Goal: Transaction & Acquisition: Purchase product/service

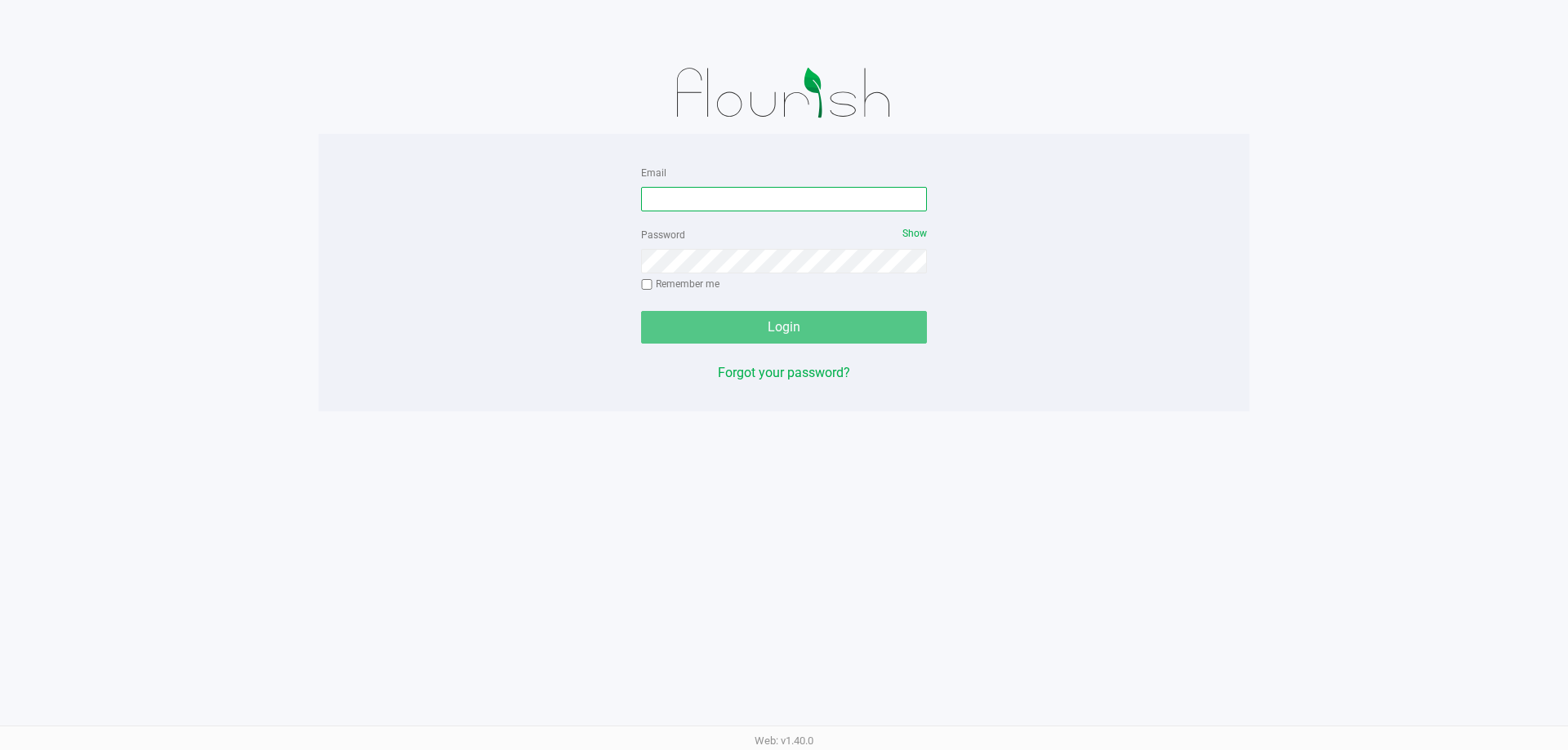
click at [718, 208] on input "Email" at bounding box center [784, 199] width 285 height 24
type input "[EMAIL_ADDRESS][DOMAIN_NAME]"
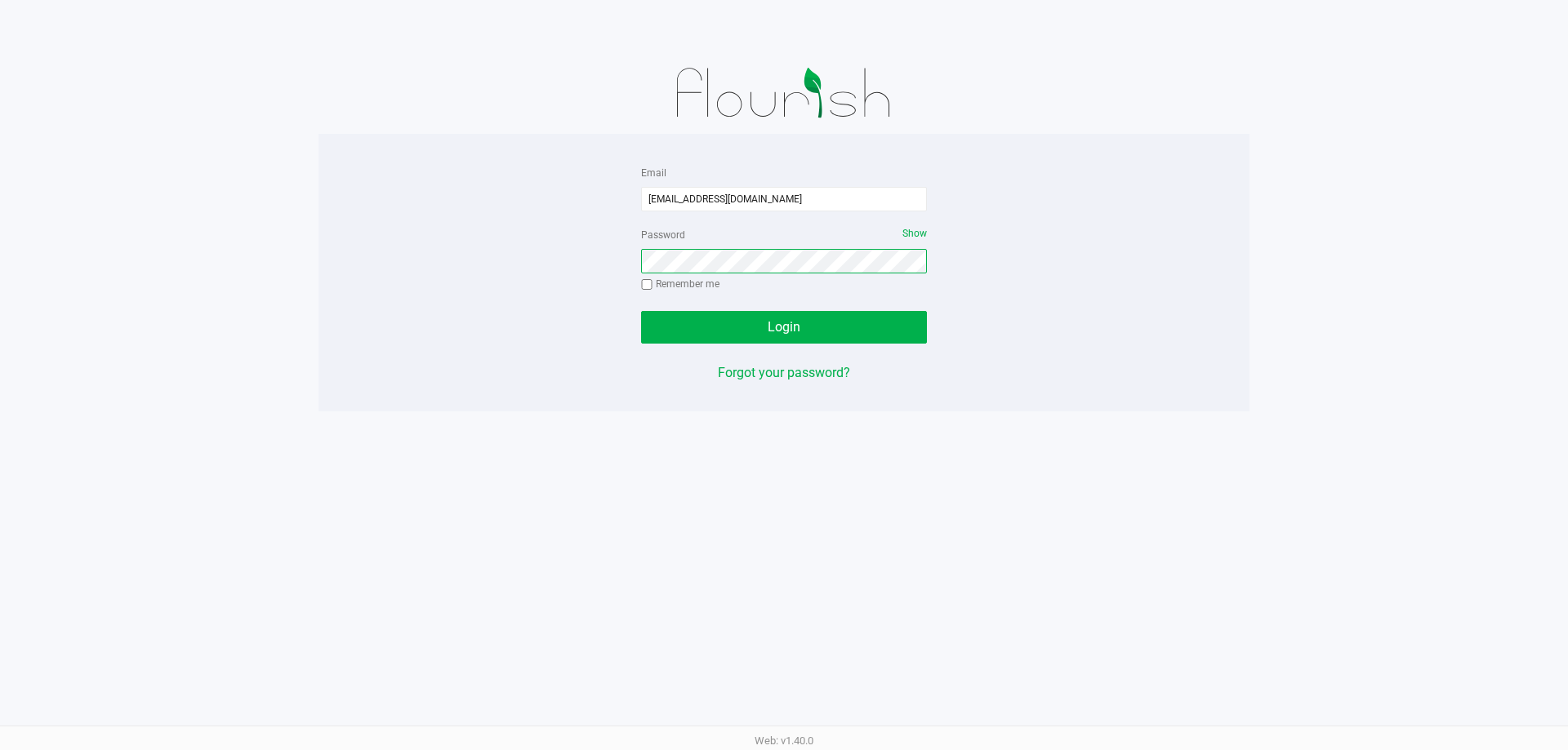
click at [641, 311] on button "Login" at bounding box center [784, 327] width 285 height 33
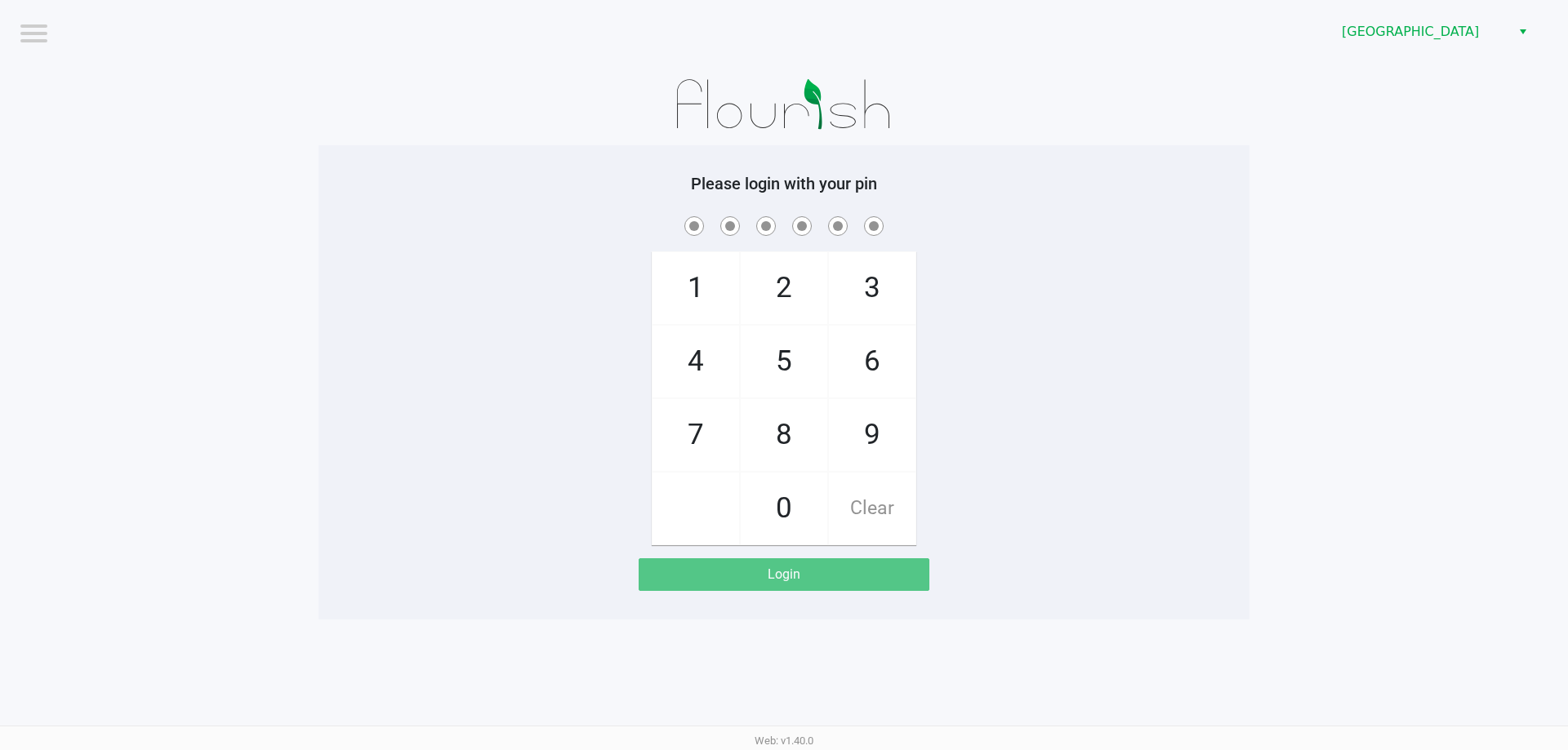
click at [985, 442] on div "1 4 7 2 5 8 0 3 6 9 Clear" at bounding box center [784, 379] width 931 height 332
checkbox input "true"
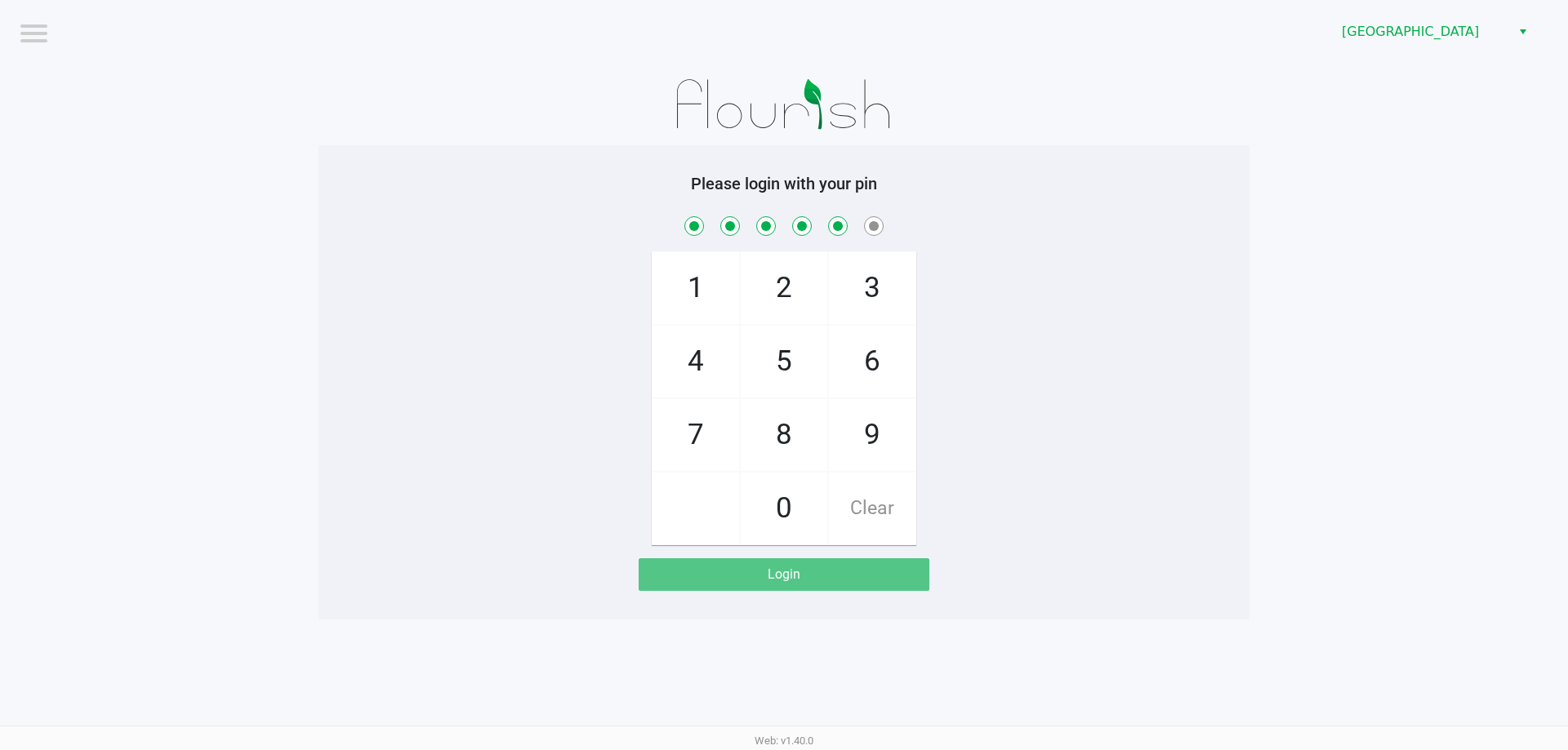
checkbox input "true"
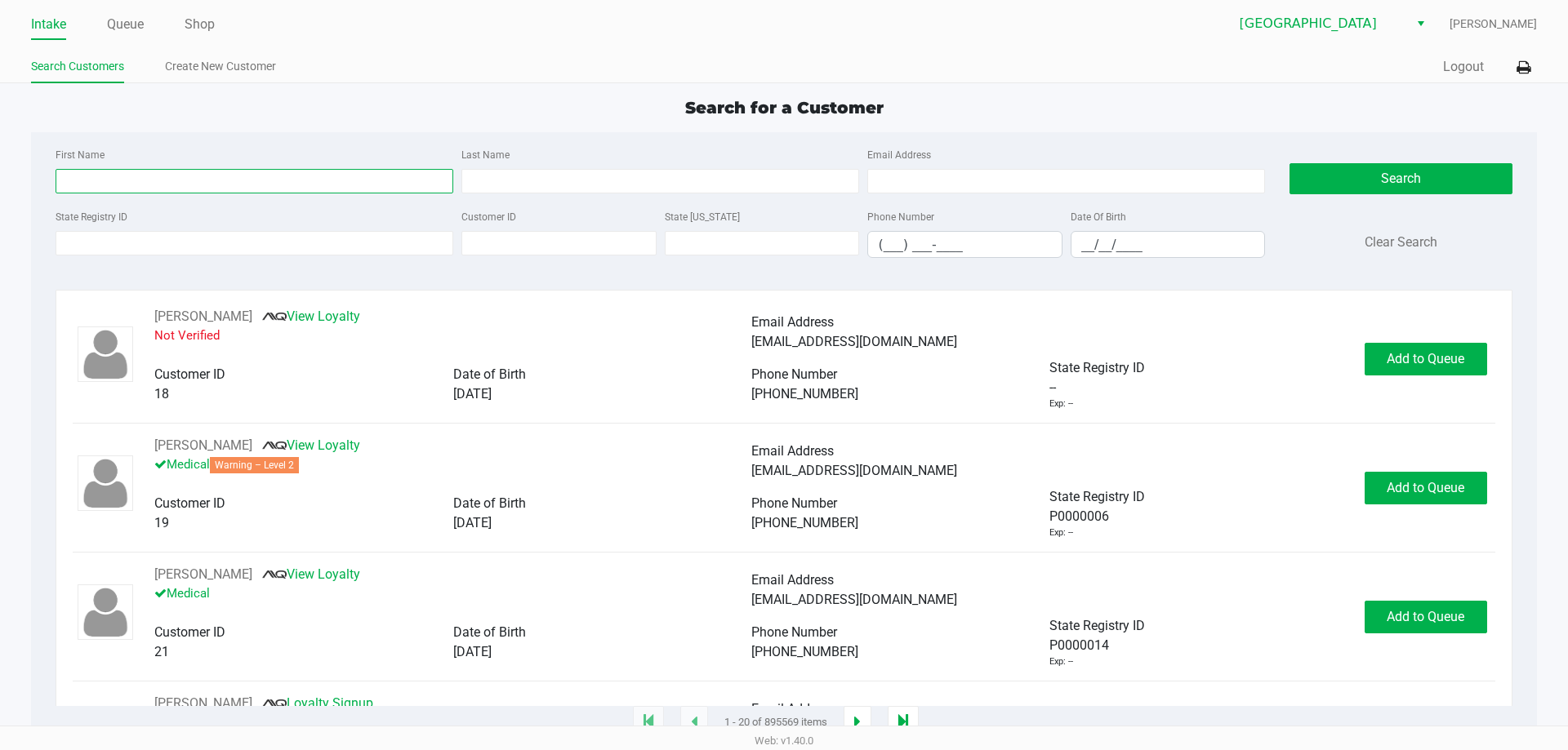
click at [176, 180] on input "First Name" at bounding box center [254, 181] width 398 height 24
type input "[PERSON_NAME]"
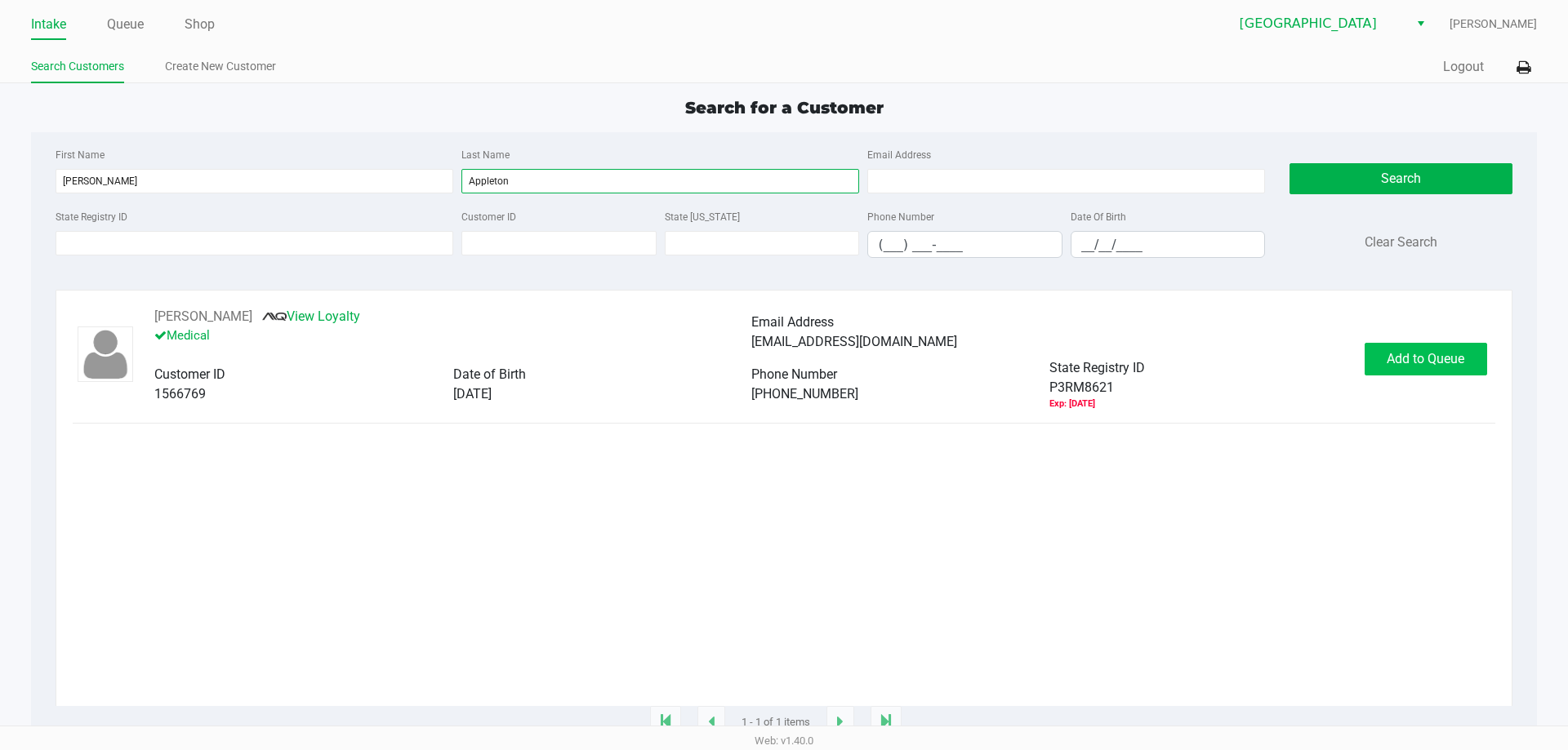
type input "Appleton"
click at [1406, 364] on span "Add to Queue" at bounding box center [1425, 359] width 78 height 16
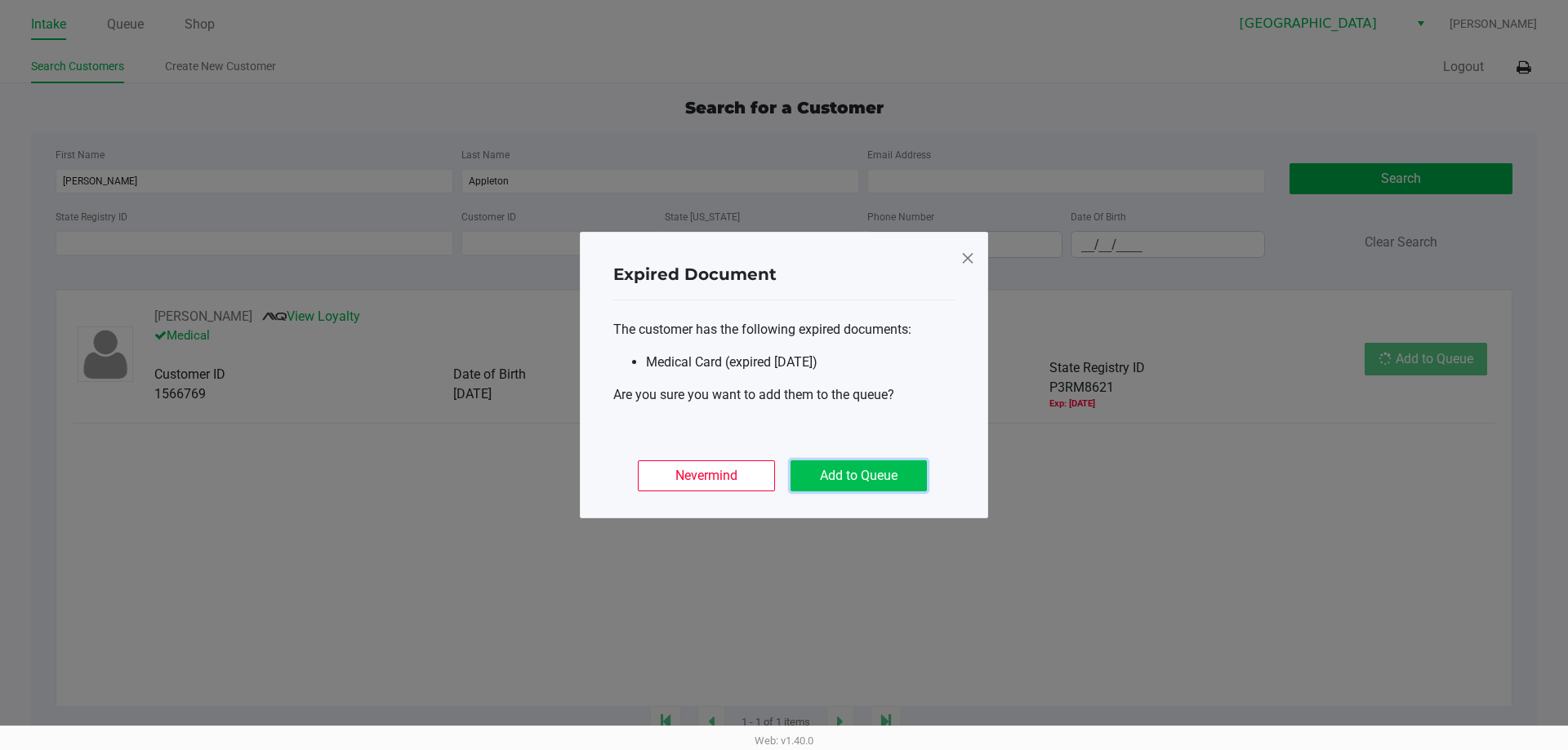
click at [862, 462] on button "Add to Queue" at bounding box center [858, 476] width 136 height 31
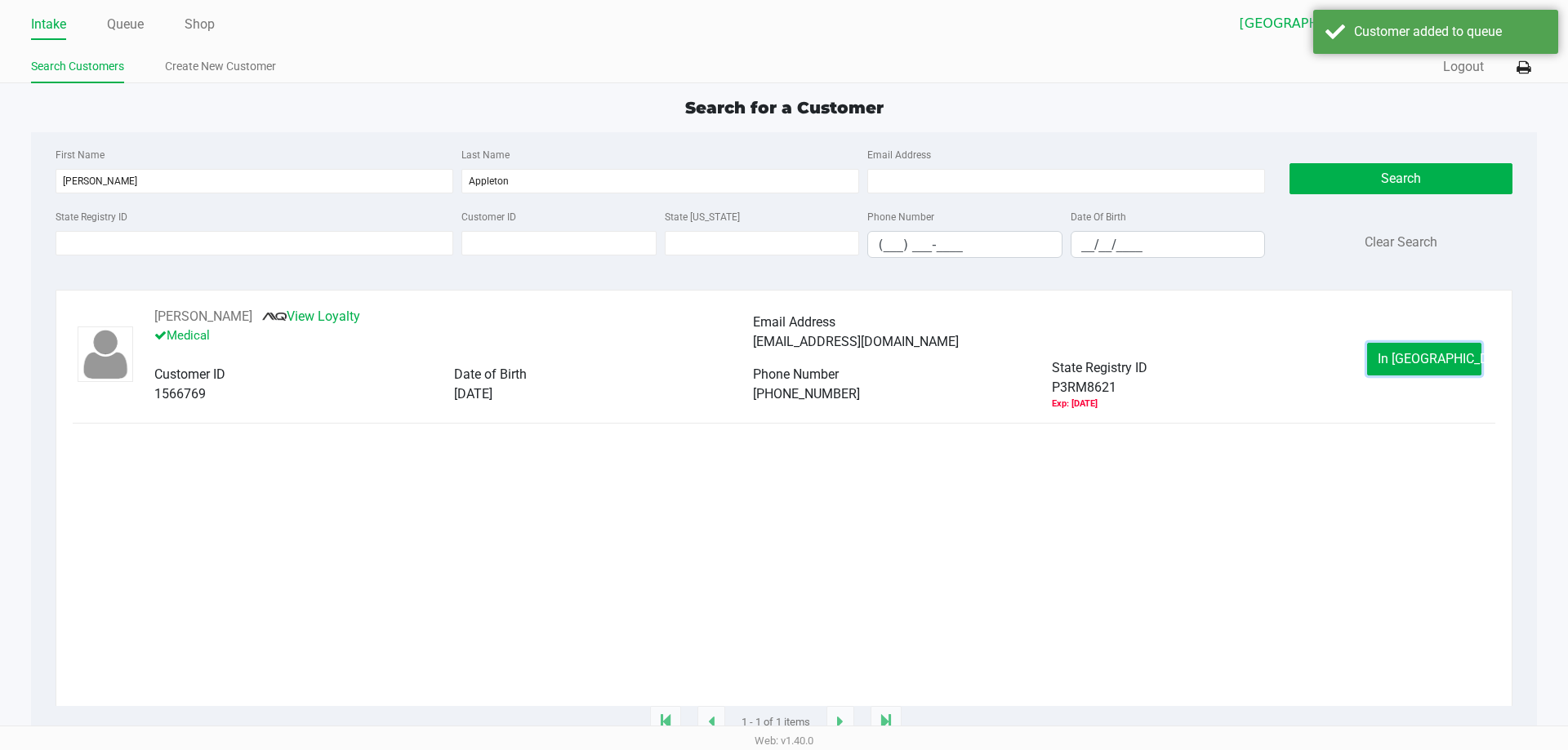
click at [1436, 369] on button "In [GEOGRAPHIC_DATA]" at bounding box center [1424, 359] width 115 height 33
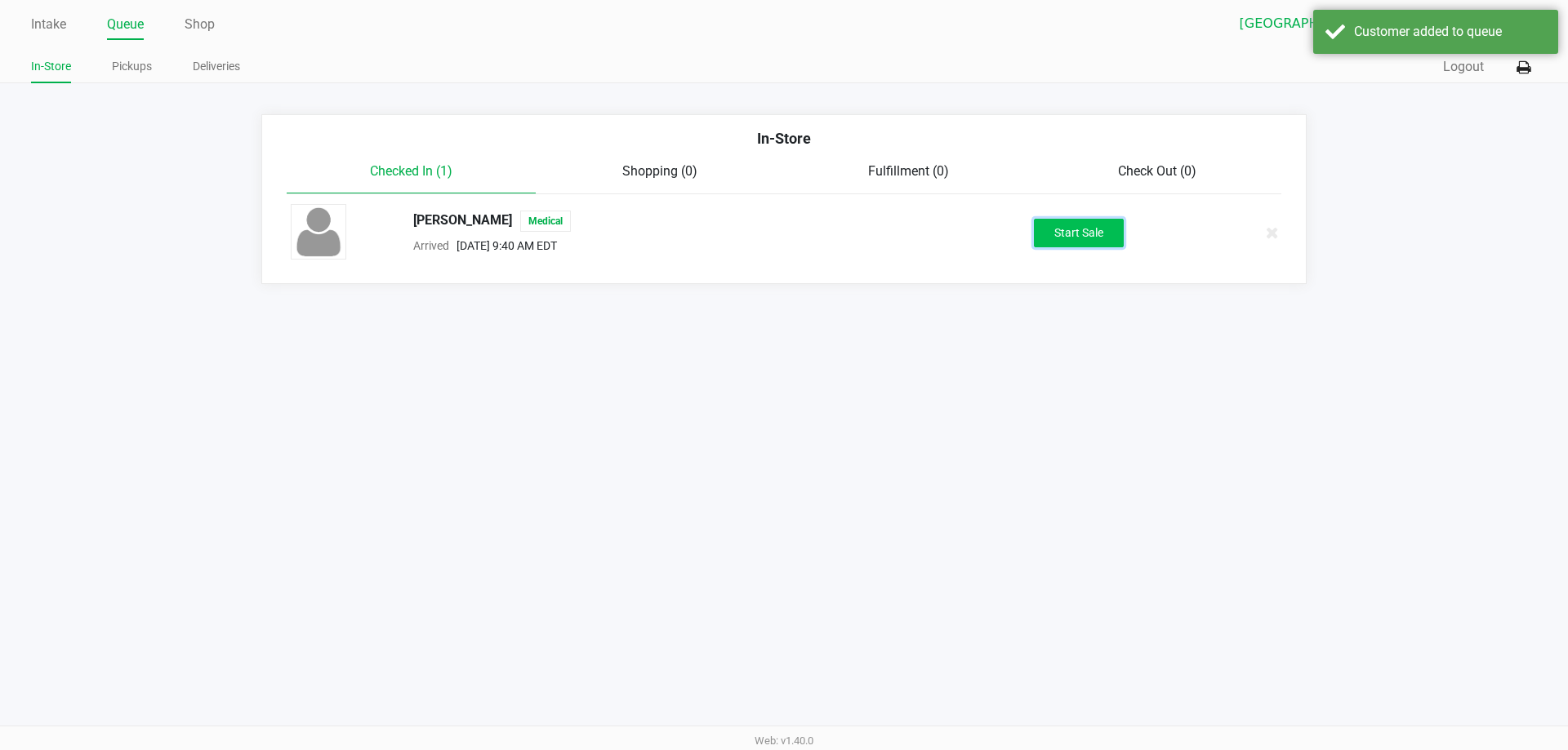
click at [1091, 232] on button "Start Sale" at bounding box center [1079, 233] width 90 height 28
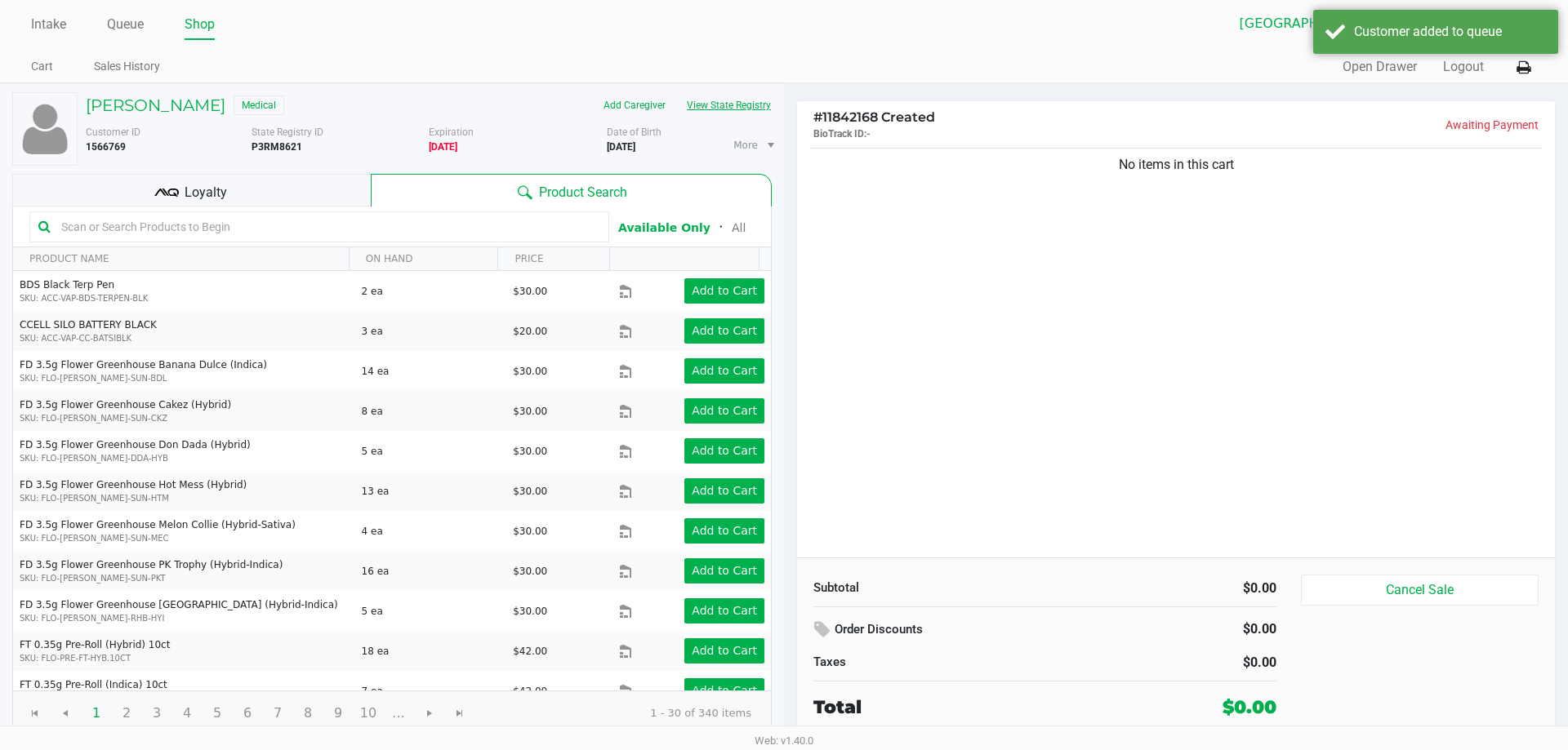
click at [714, 103] on button "View State Registry" at bounding box center [724, 105] width 96 height 26
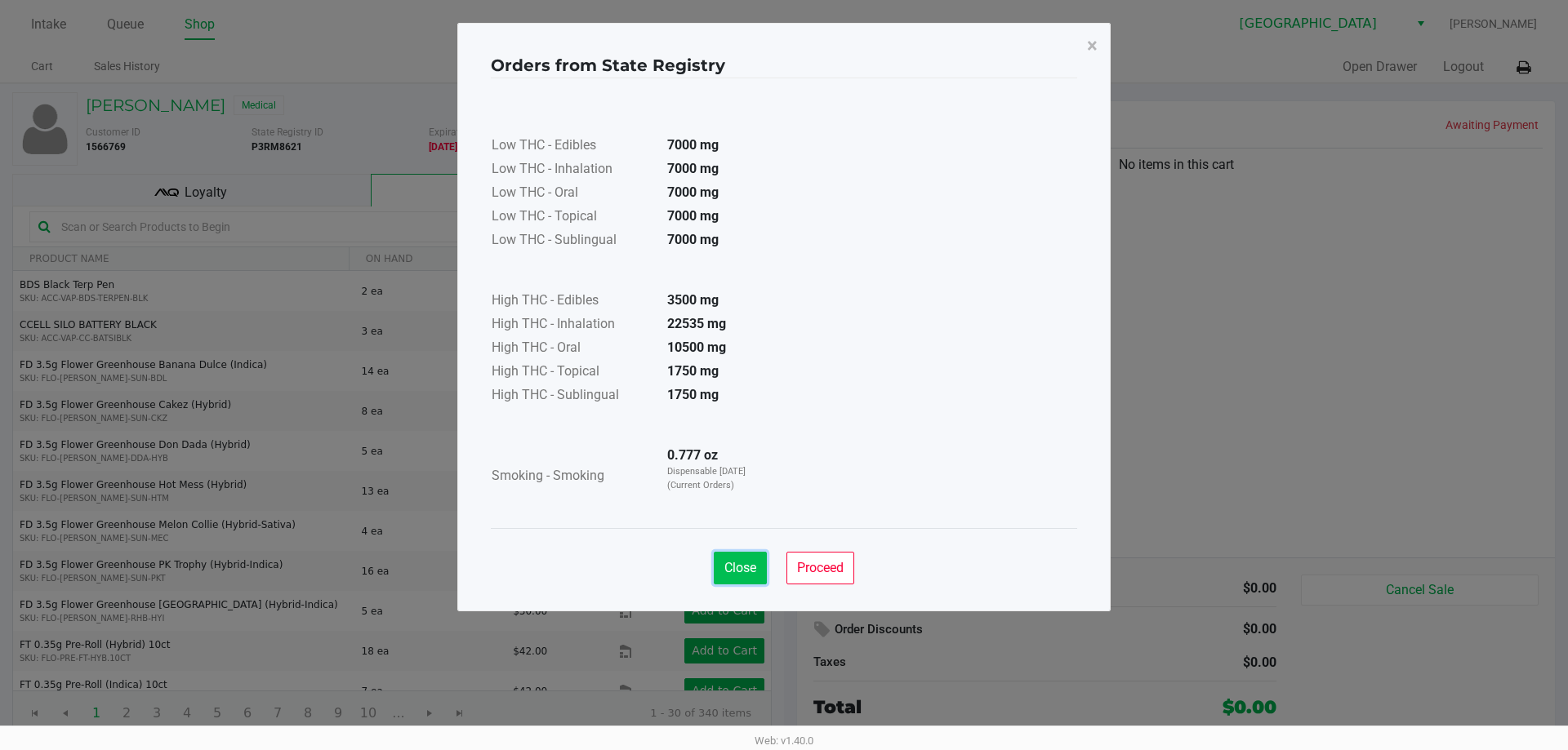
click at [728, 565] on span "Close" at bounding box center [741, 568] width 32 height 16
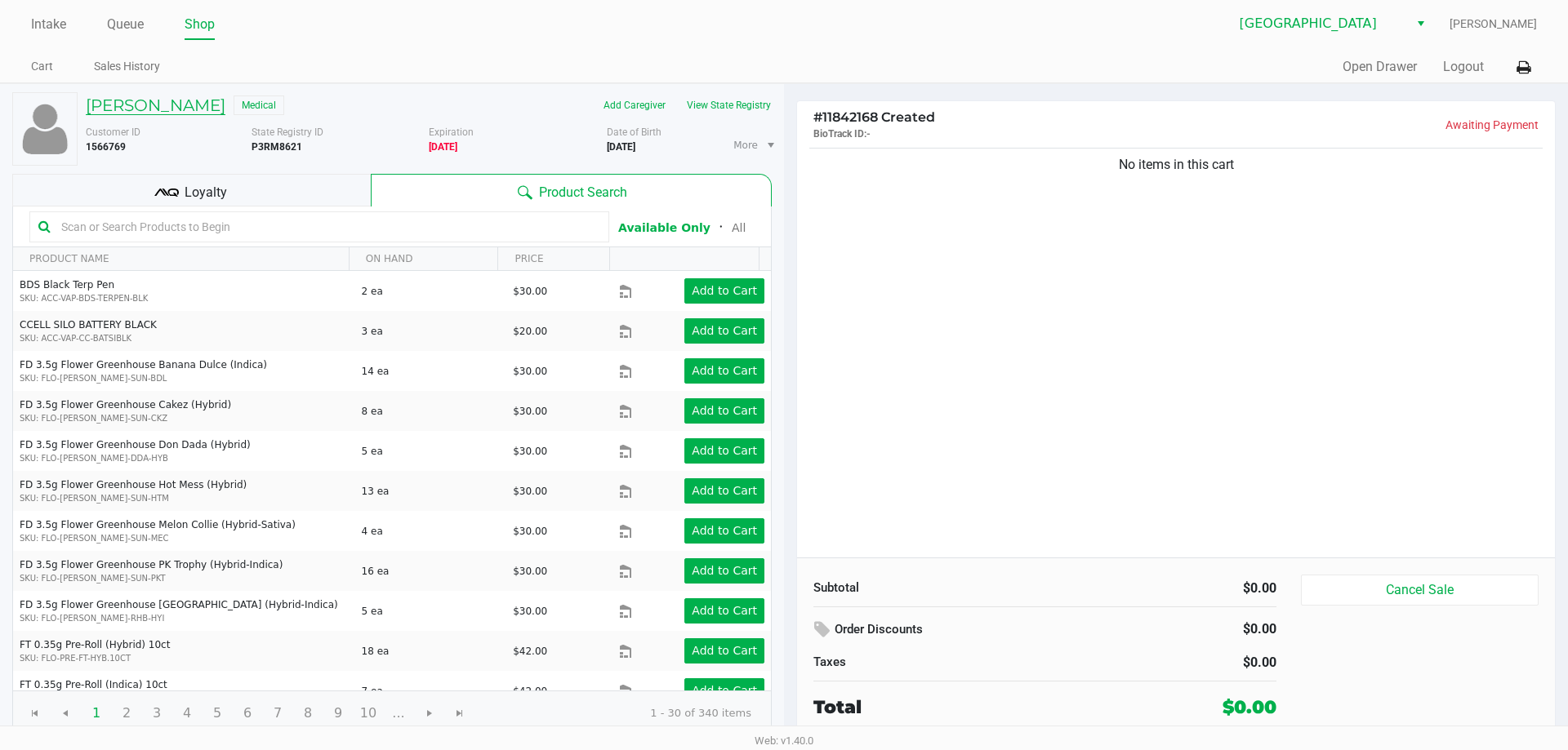
click at [202, 101] on h5 "[PERSON_NAME]" at bounding box center [155, 105] width 140 height 20
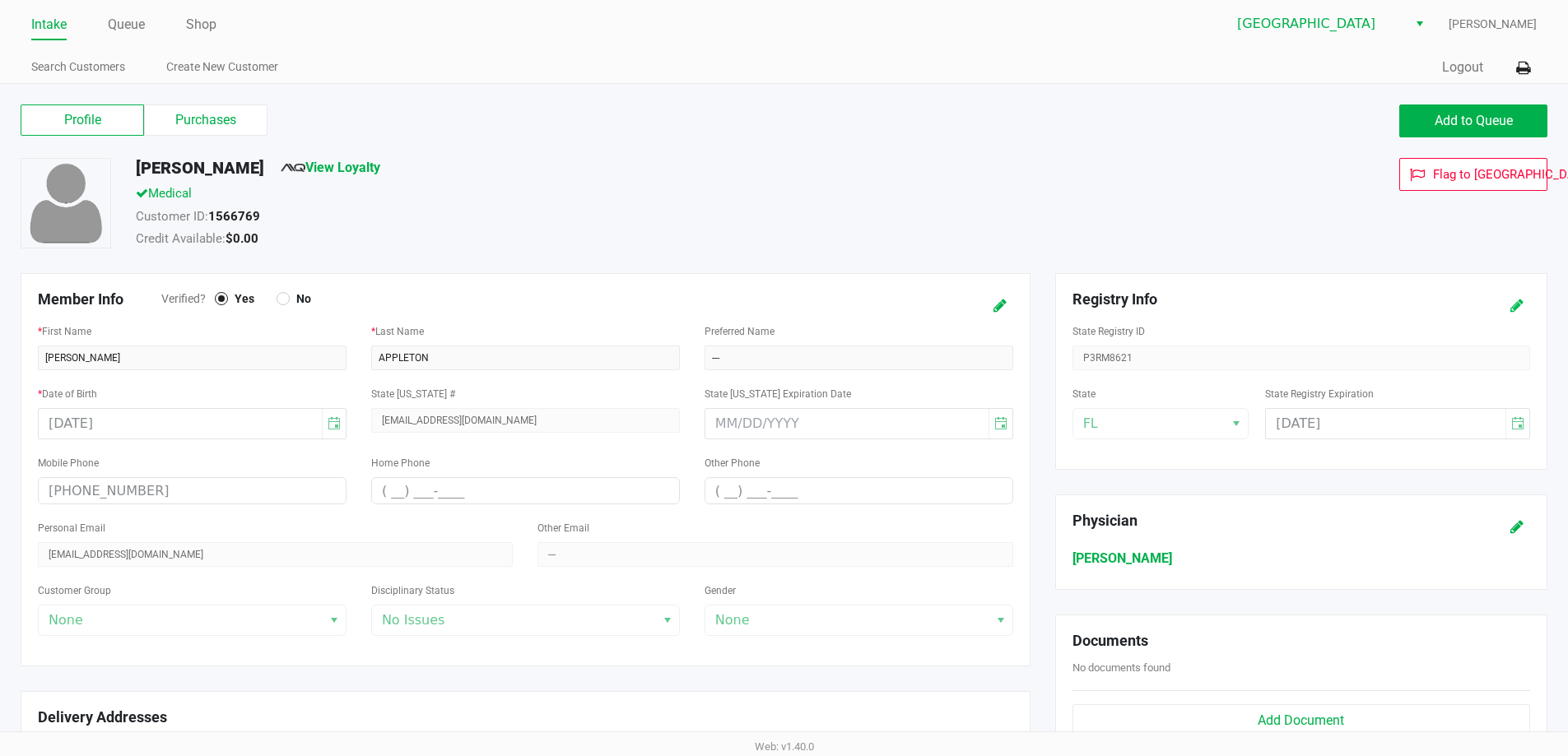
click at [1517, 311] on icon at bounding box center [1517, 306] width 13 height 11
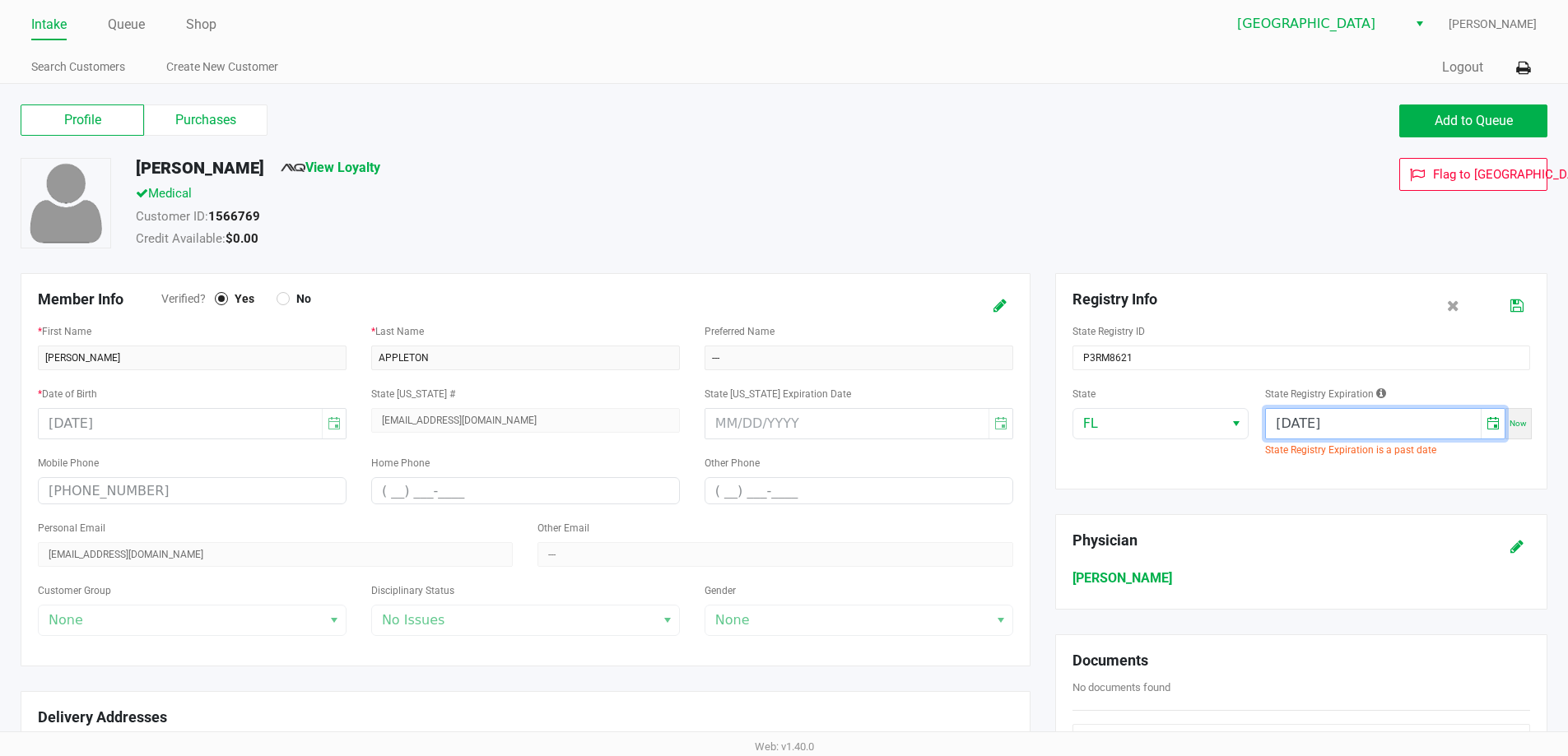
drag, startPoint x: 1396, startPoint y: 426, endPoint x: 977, endPoint y: 422, distance: 419.0
click at [977, 422] on div "Member Info Verified? Yes No * First Name [PERSON_NAME] * Last Name [PERSON_NAM…" at bounding box center [784, 611] width 1552 height 677
type input "[DATE]"
drag, startPoint x: 967, startPoint y: 190, endPoint x: 1429, endPoint y: 329, distance: 482.5
click at [968, 191] on div "Medical" at bounding box center [602, 196] width 958 height 23
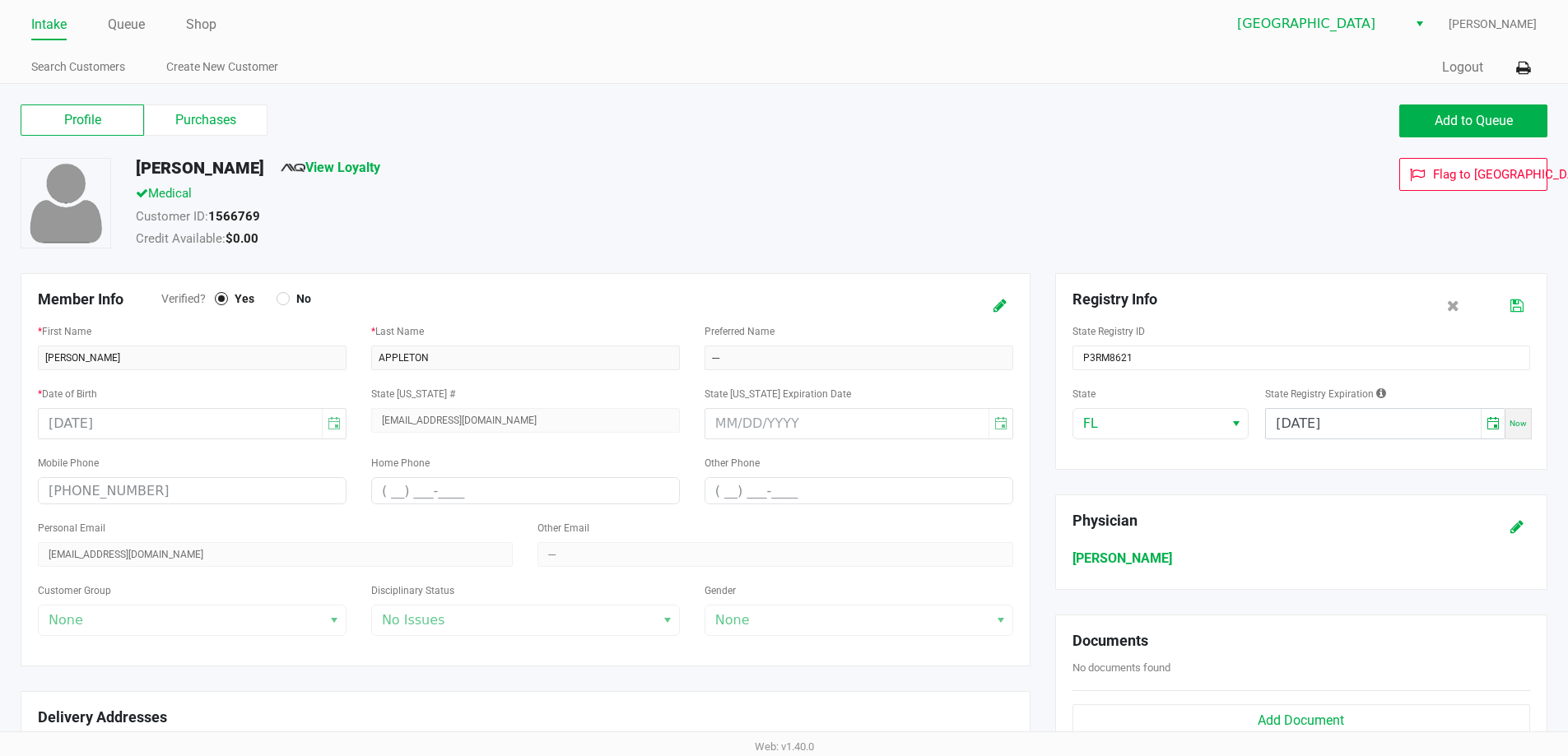
click at [1518, 304] on icon at bounding box center [1517, 306] width 13 height 11
click at [915, 163] on div "[PERSON_NAME] View Loyalty" at bounding box center [602, 171] width 958 height 26
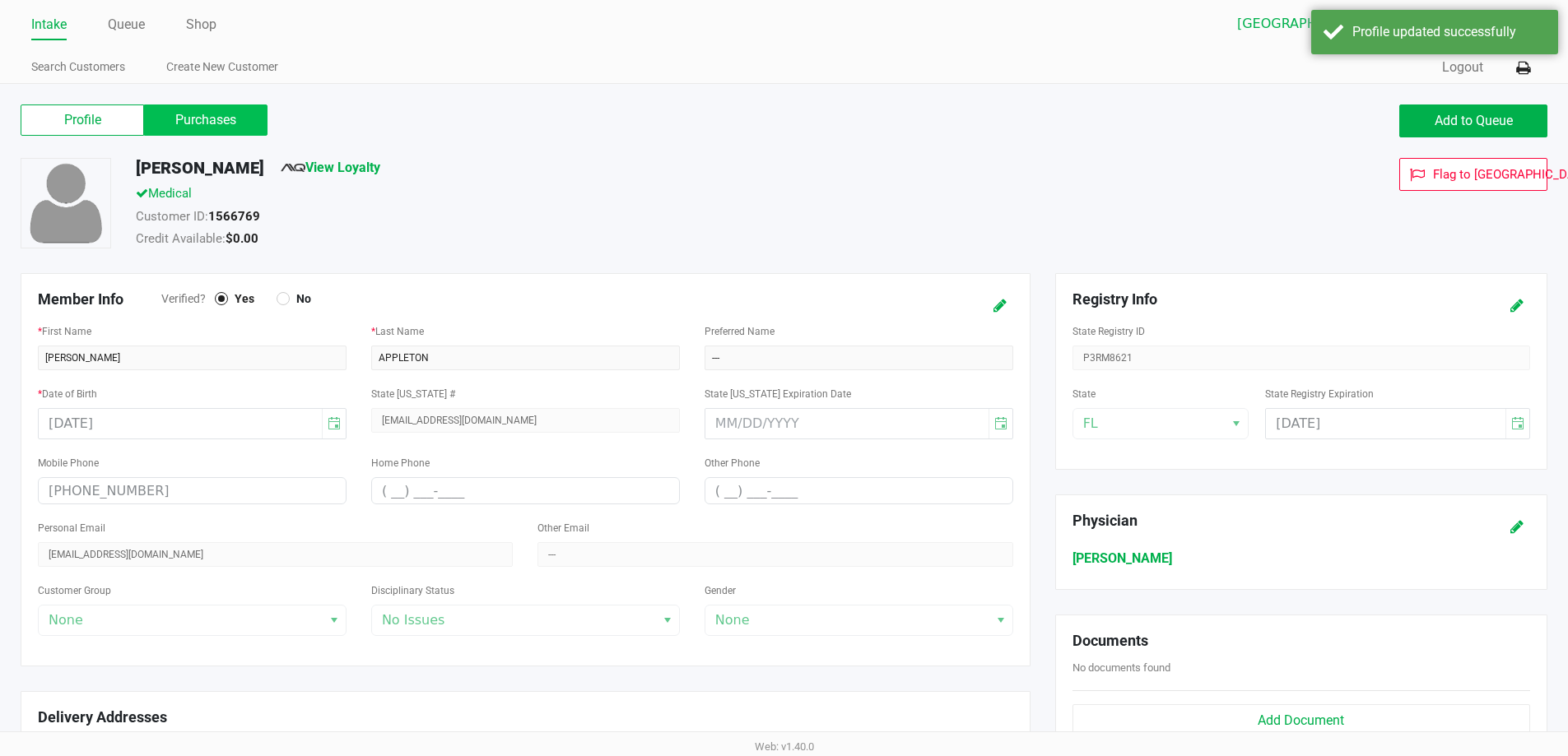
click at [237, 121] on label "Purchases" at bounding box center [205, 119] width 123 height 31
click at [0, 0] on 1 "Purchases" at bounding box center [0, 0] width 0 height 0
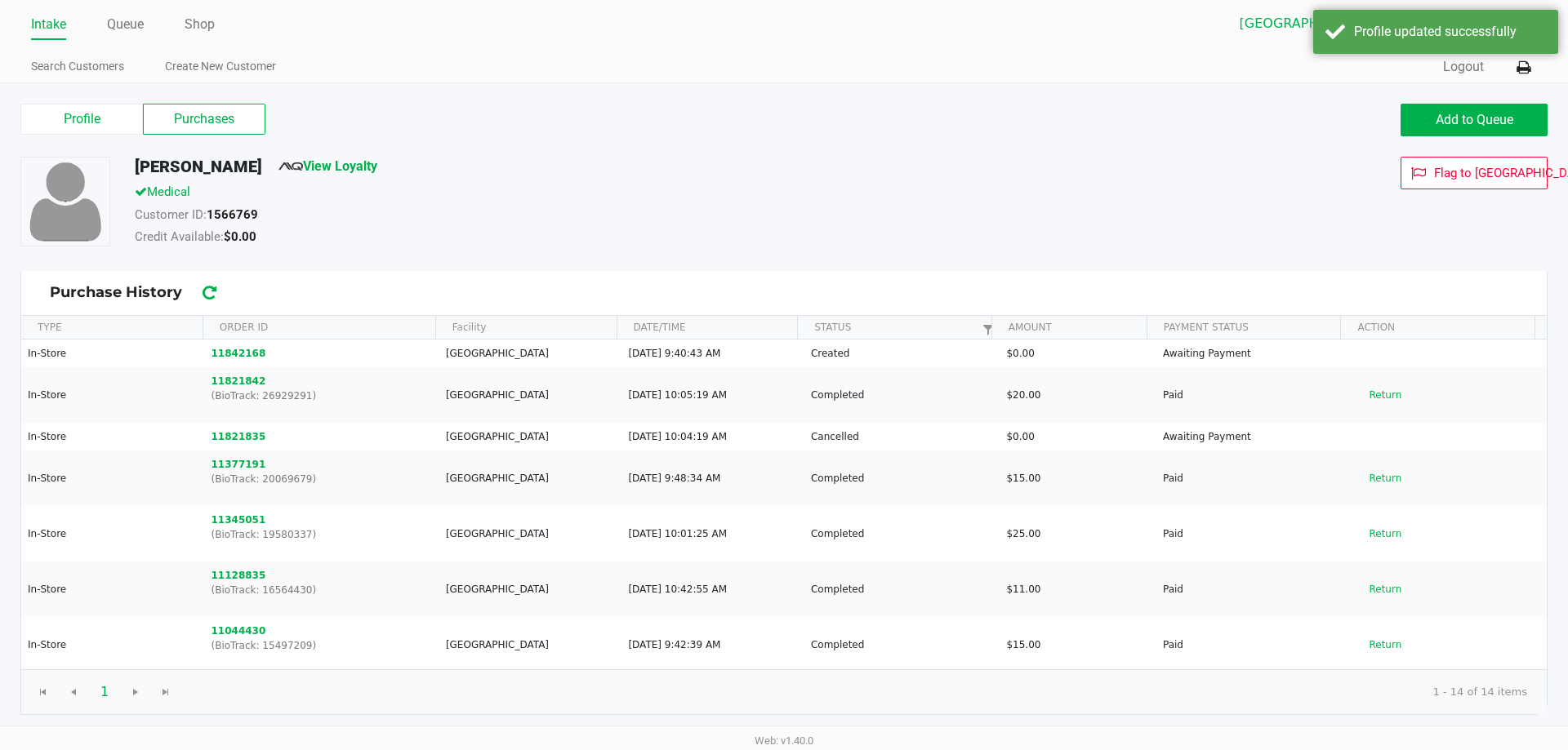
click at [677, 136] on div "Profile Purchases Add to Queue" at bounding box center [784, 128] width 1552 height 57
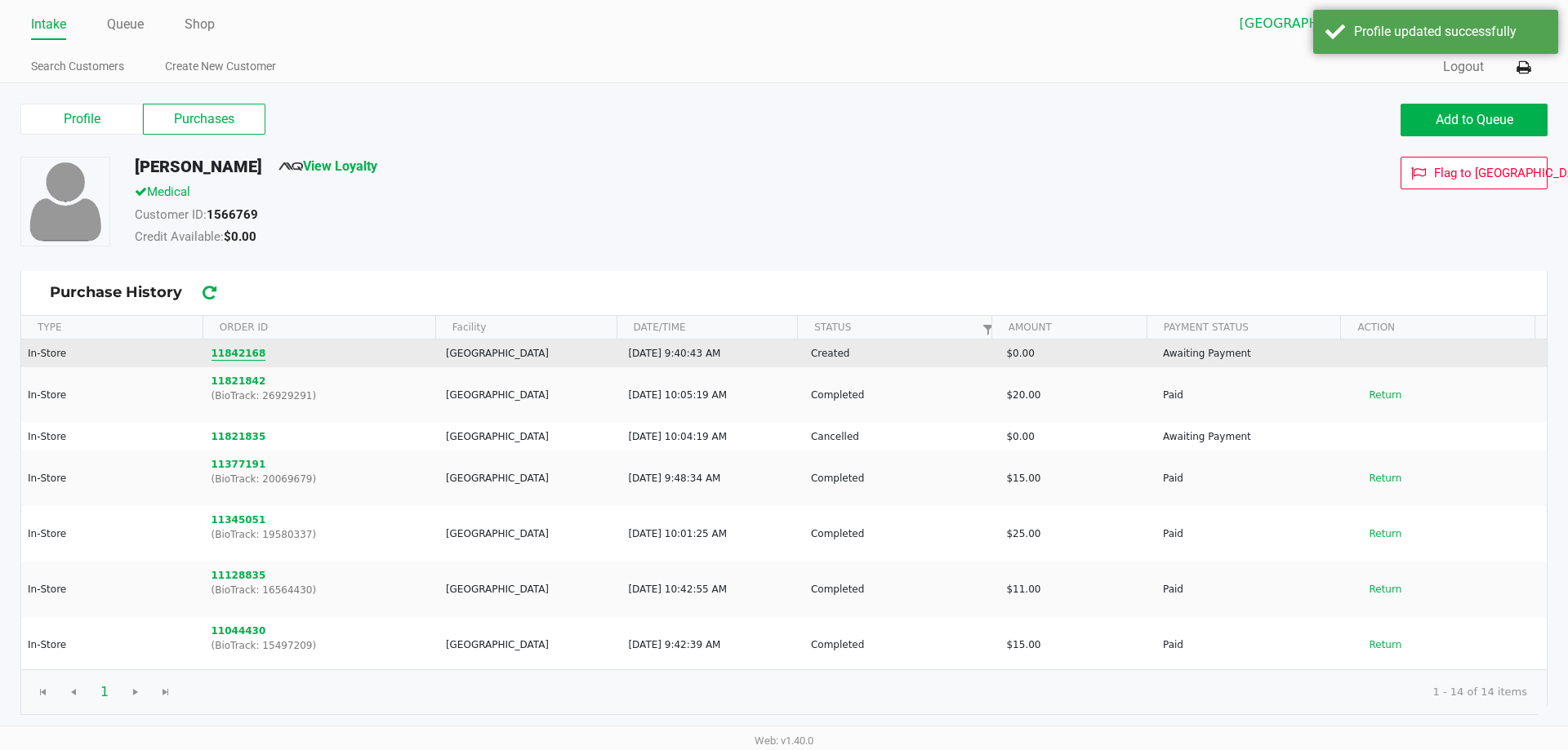
click at [238, 351] on button "11842168" at bounding box center [238, 354] width 54 height 15
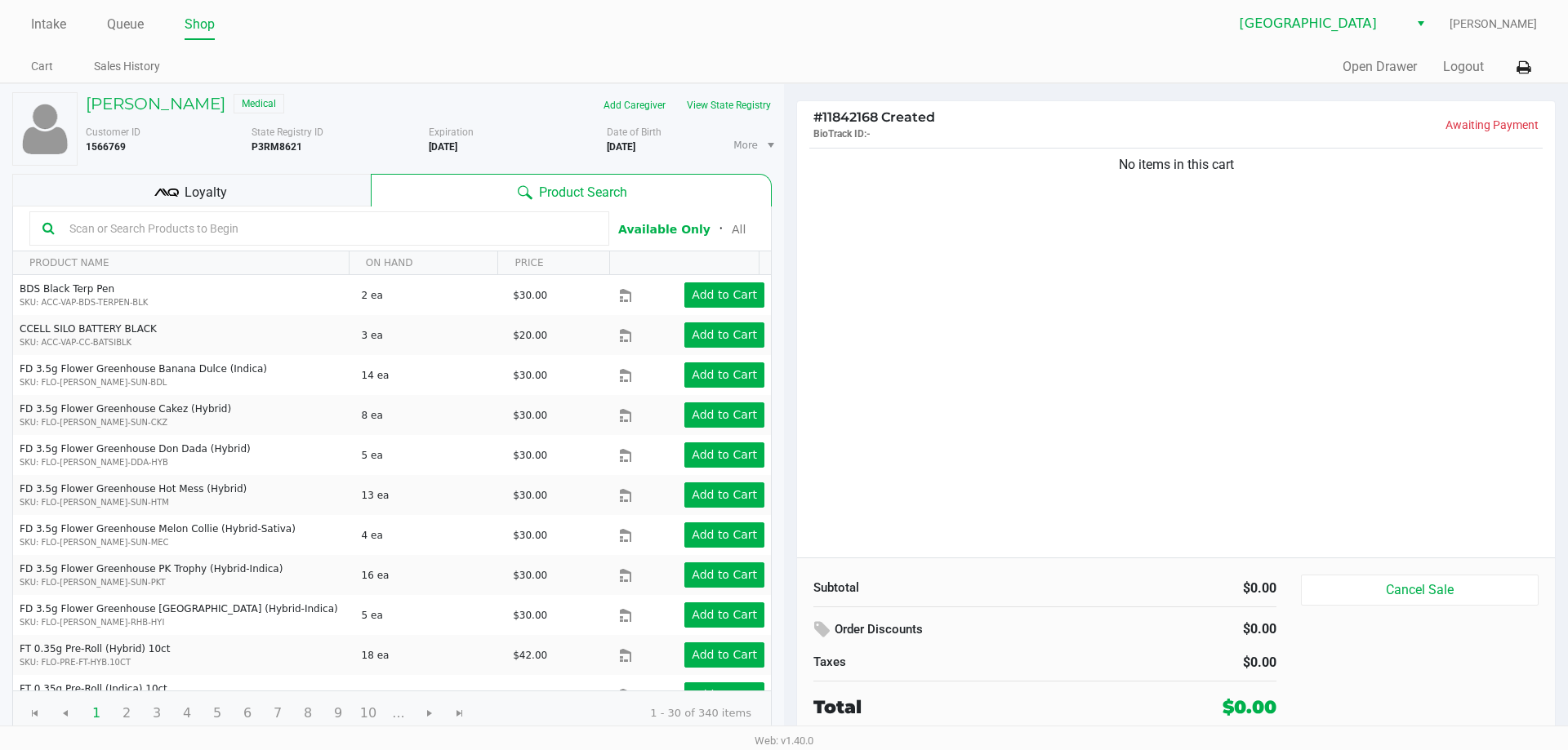
click at [216, 231] on input "text" at bounding box center [330, 228] width 533 height 24
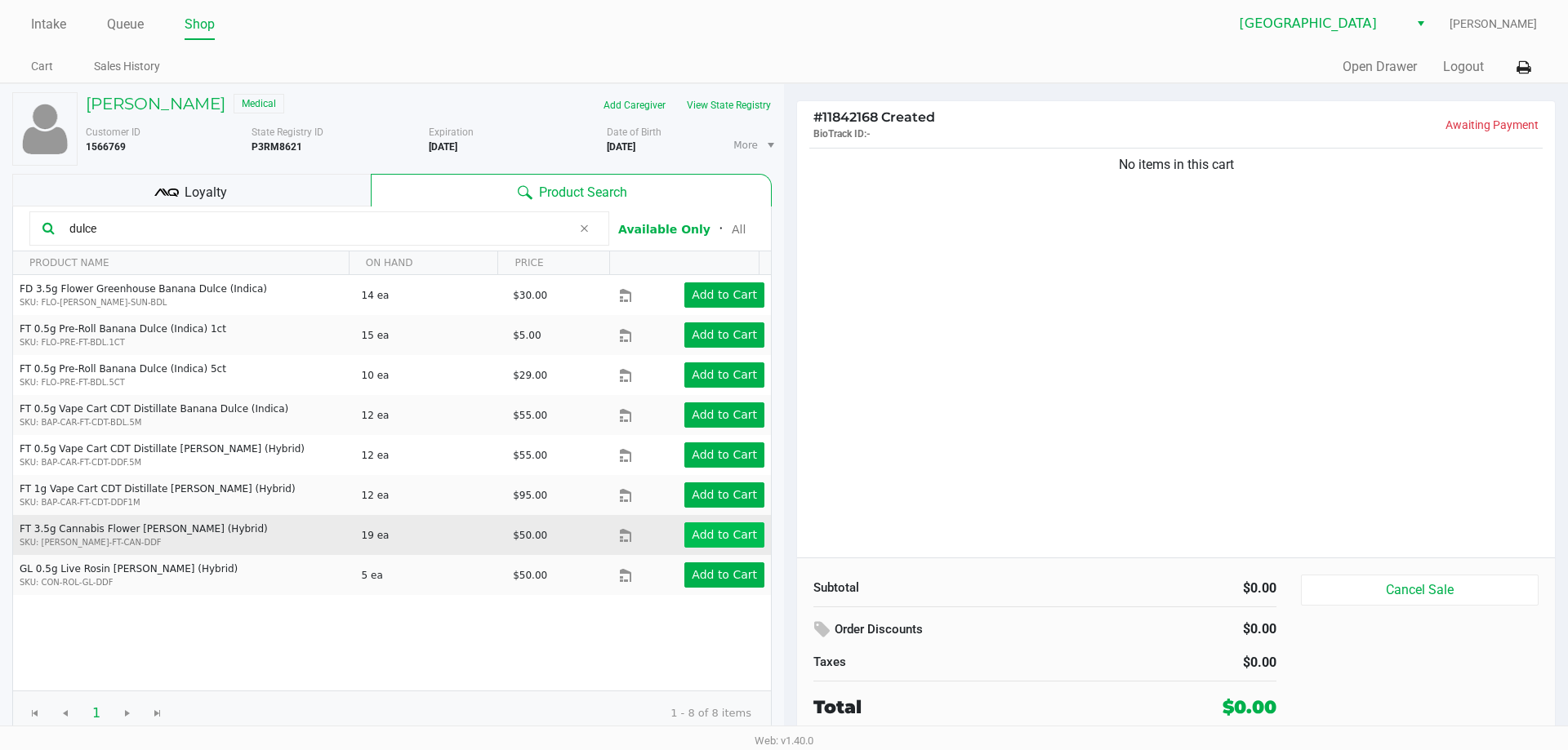
type input "dulce"
click at [722, 532] on app-button-loader "Add to Cart" at bounding box center [725, 535] width 66 height 13
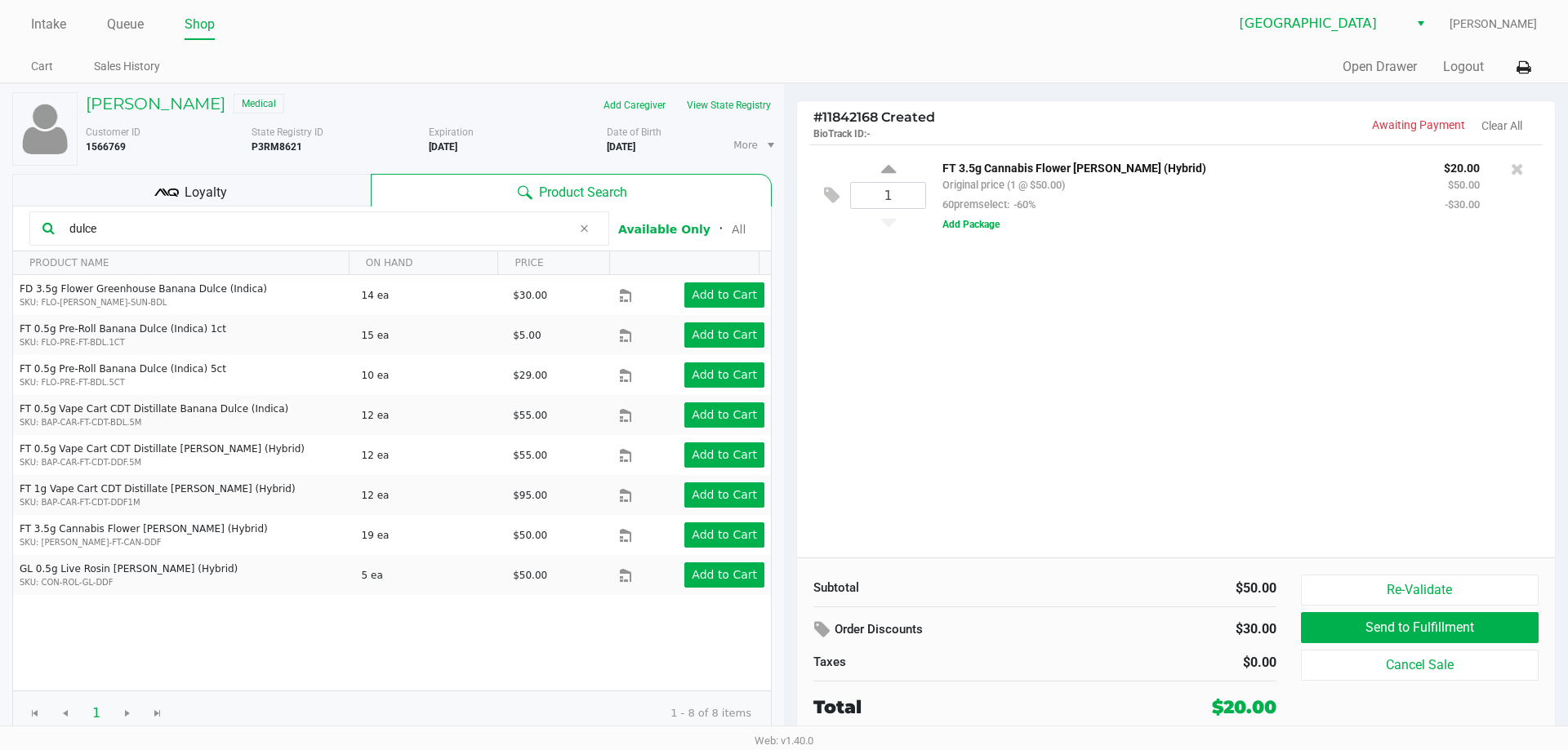
click at [203, 191] on span "Loyalty" at bounding box center [206, 192] width 42 height 20
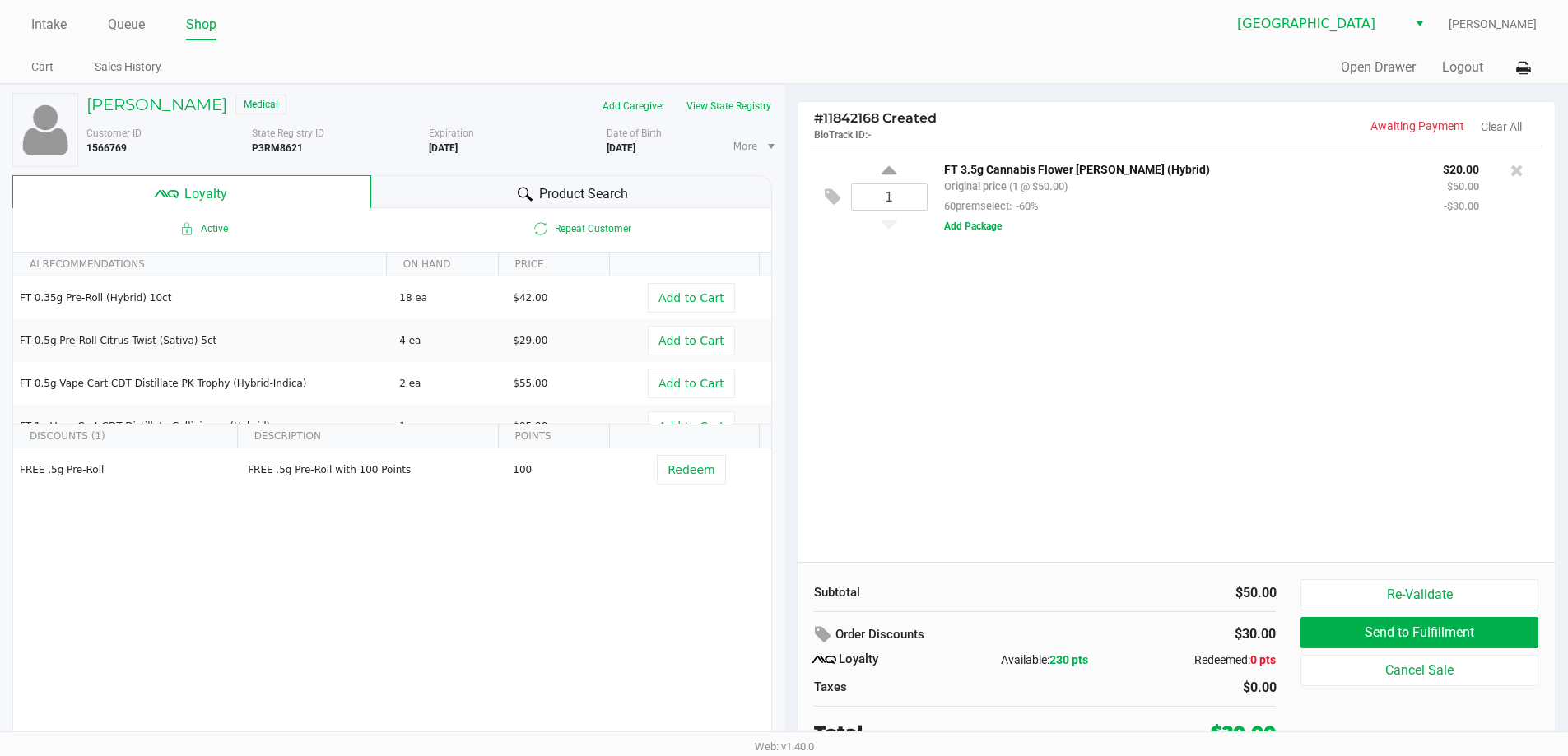
click at [558, 185] on span "Product Search" at bounding box center [584, 194] width 89 height 20
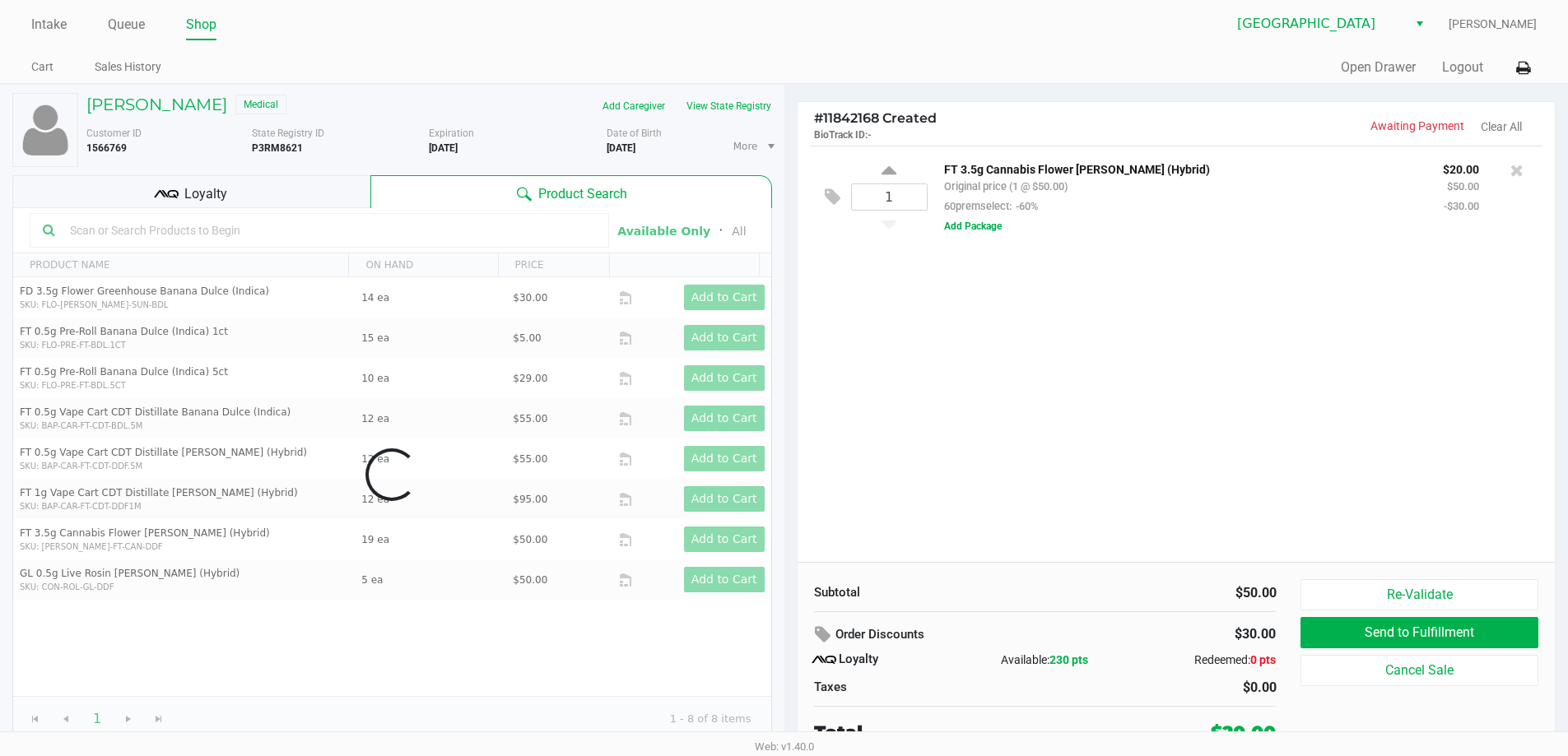
drag, startPoint x: 932, startPoint y: 357, endPoint x: 1093, endPoint y: 528, distance: 234.9
click at [933, 357] on div "1 FT 3.5g Cannabis Flower [PERSON_NAME] (Hybrid) Original price (1 @ $50.00) 60…" at bounding box center [1176, 354] width 758 height 416
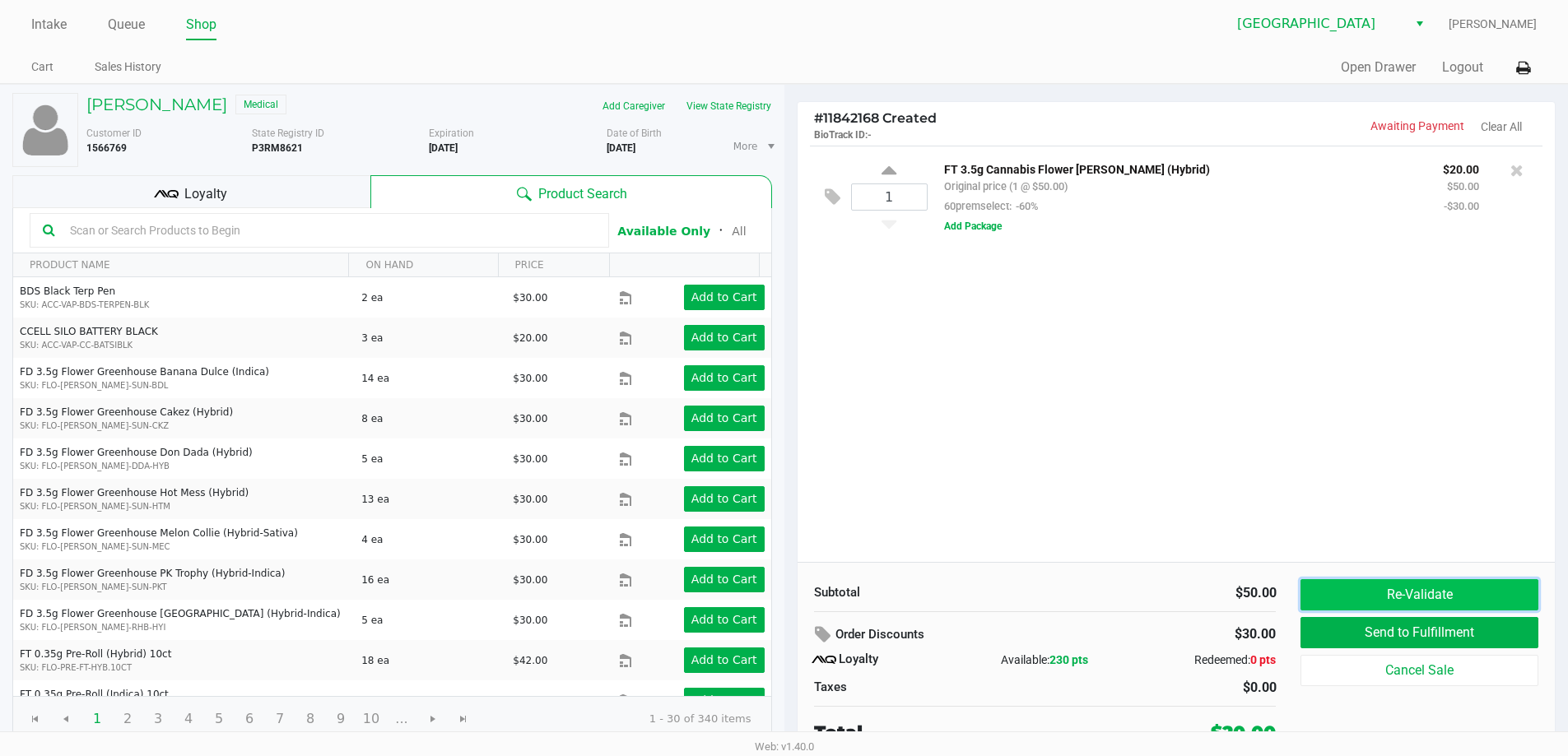
click at [1380, 589] on button "Re-Validate" at bounding box center [1418, 594] width 237 height 31
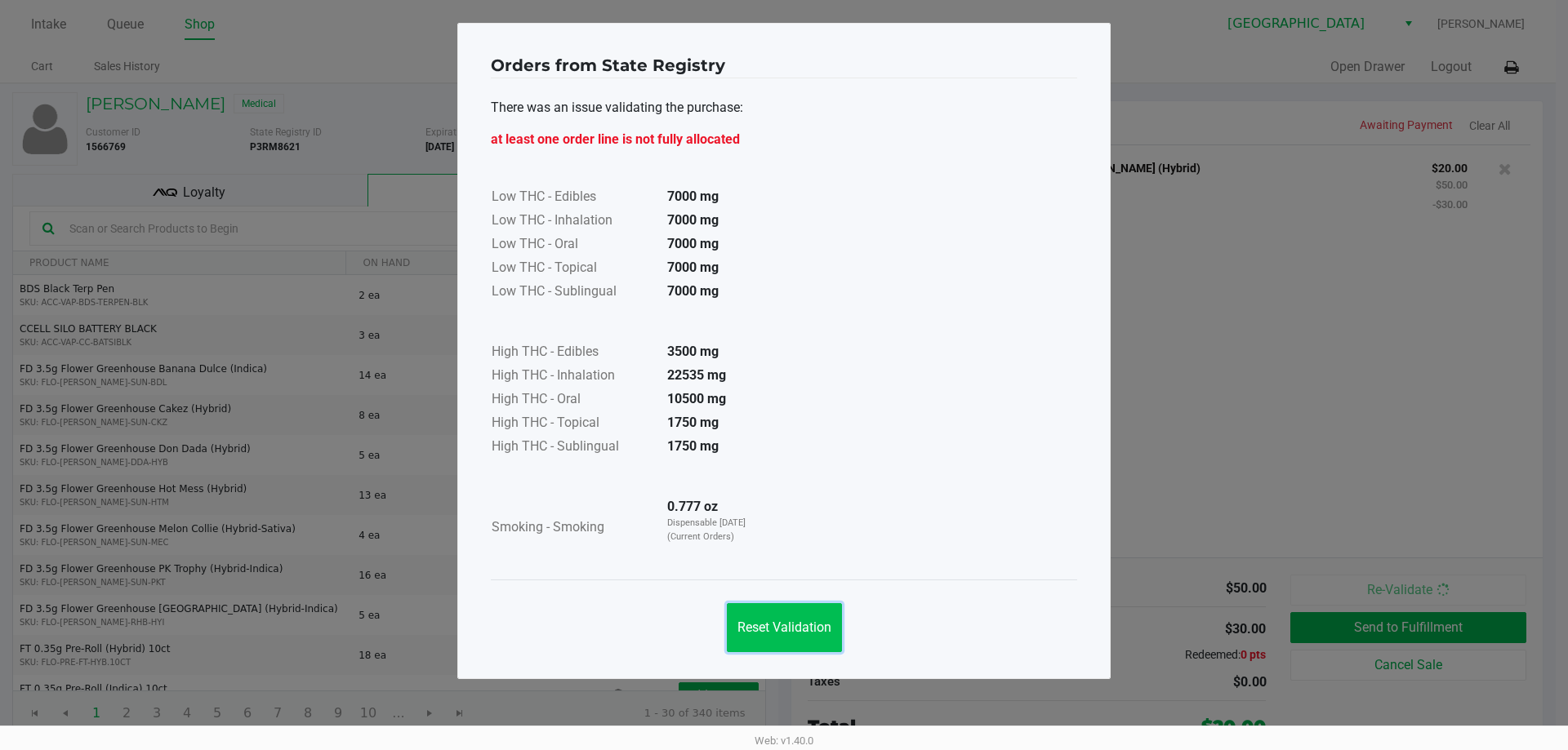
click at [790, 620] on span "Reset Validation" at bounding box center [784, 627] width 94 height 16
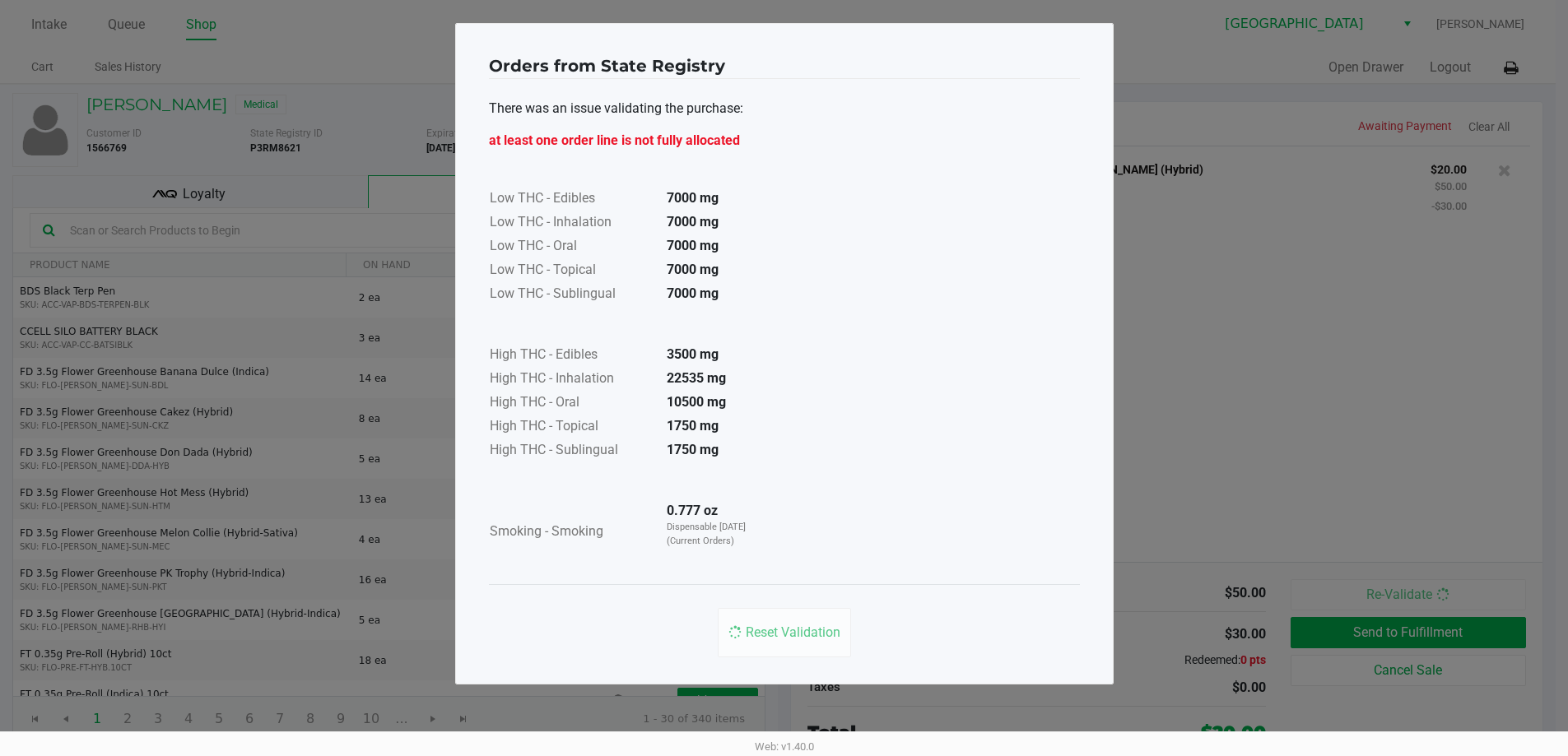
click at [1338, 414] on ngb-modal-window "Orders from State Registry There was an issue validating the purchase: at least…" at bounding box center [784, 378] width 1568 height 756
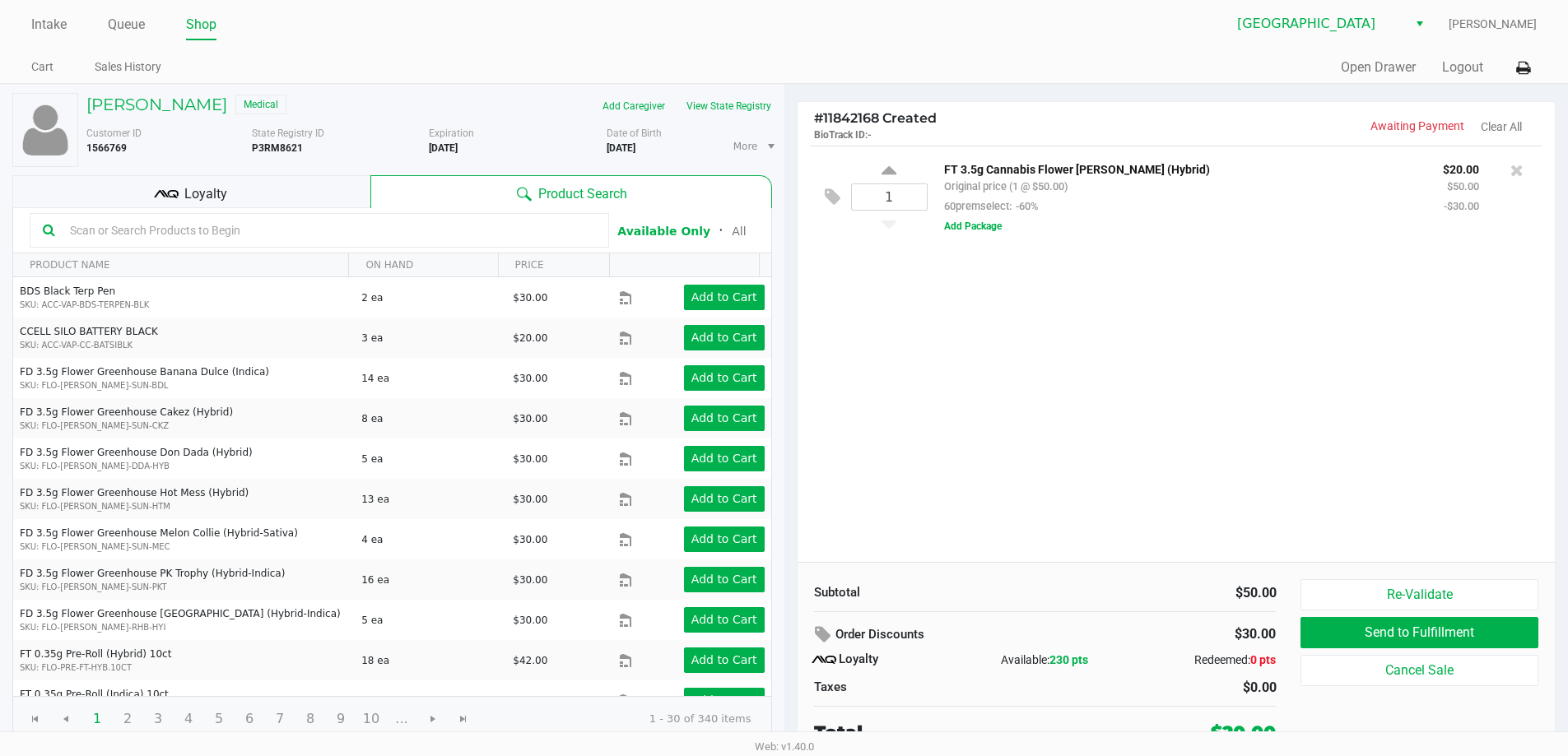
scroll to position [8, 0]
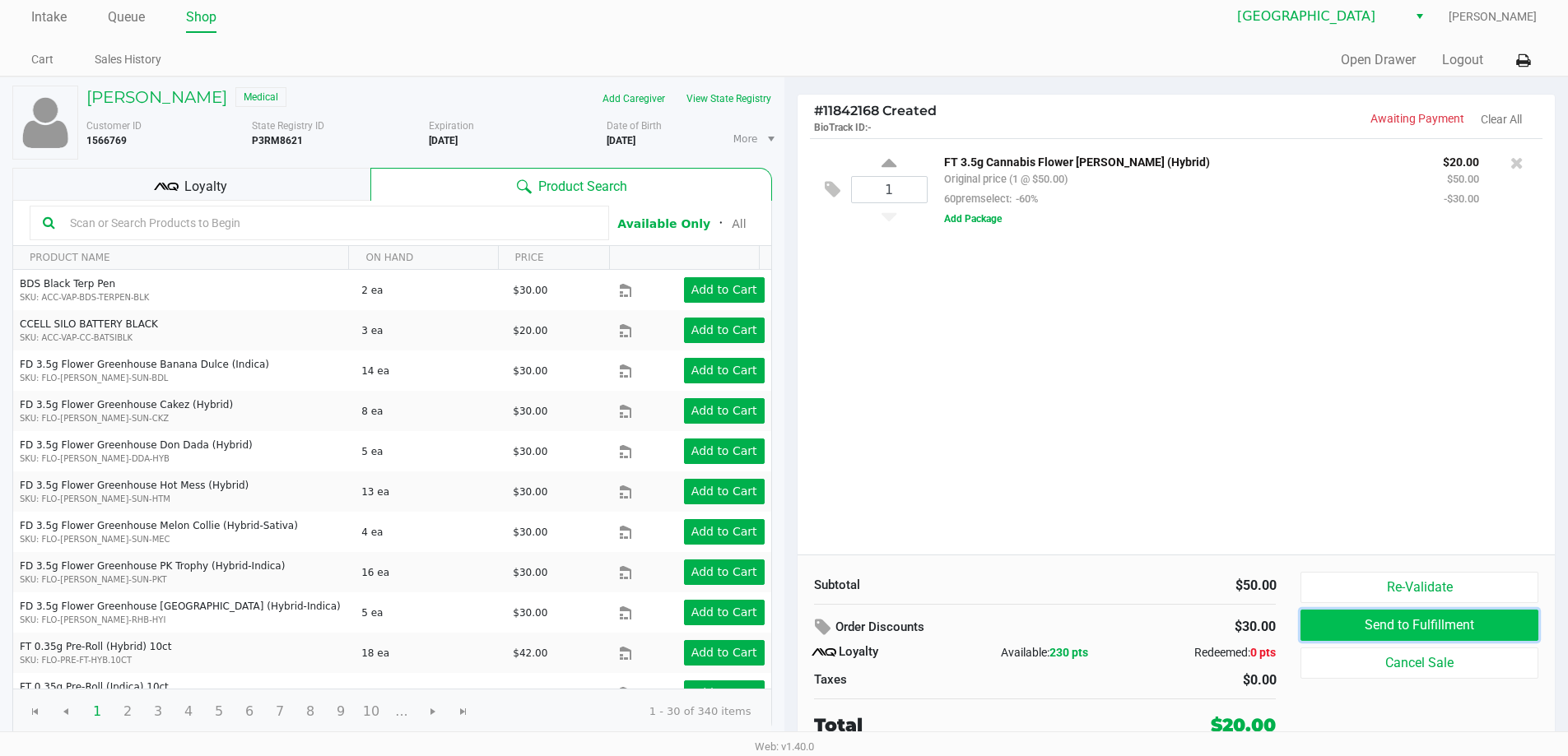
click at [1347, 633] on button "Send to Fulfillment" at bounding box center [1418, 625] width 237 height 31
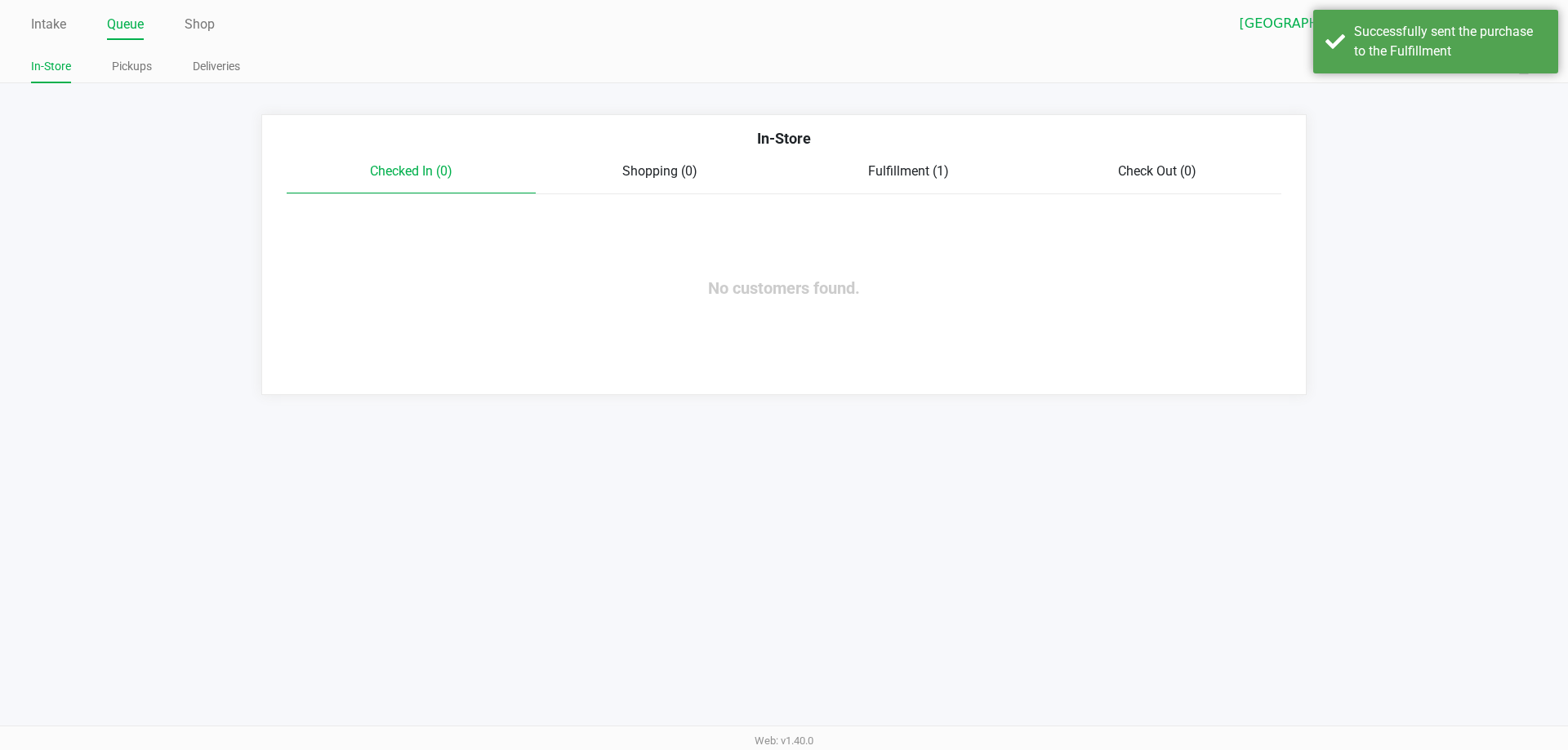
click at [53, 8] on div "Intake Queue Shop [GEOGRAPHIC_DATA] WC [PERSON_NAME]" at bounding box center [783, 23] width 1505 height 31
click at [50, 19] on link "Intake" at bounding box center [48, 24] width 35 height 23
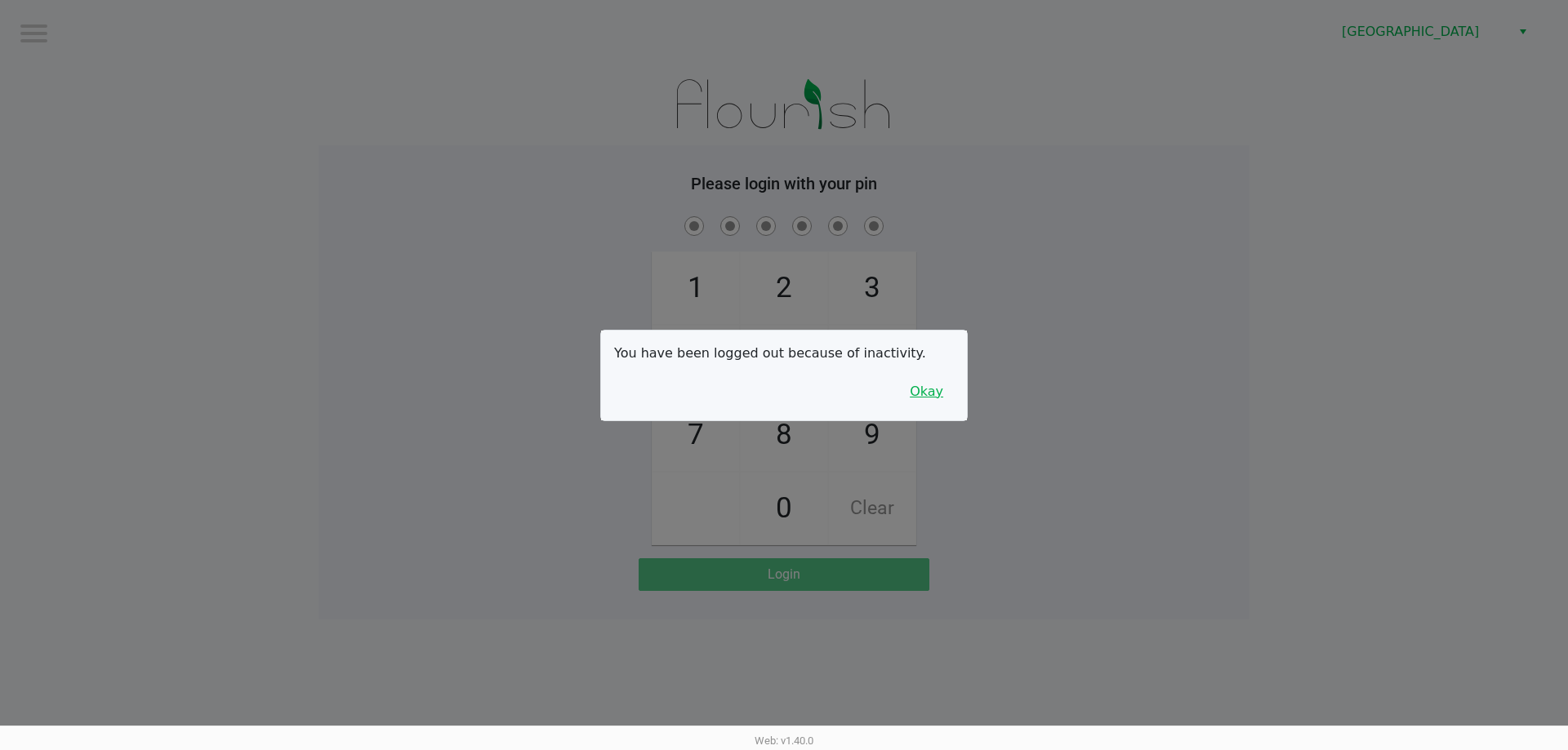
drag, startPoint x: 907, startPoint y: 347, endPoint x: 929, endPoint y: 389, distance: 47.4
click at [910, 350] on p "You have been logged out because of inactivity." at bounding box center [784, 353] width 340 height 20
click at [927, 391] on button "Okay" at bounding box center [927, 391] width 54 height 31
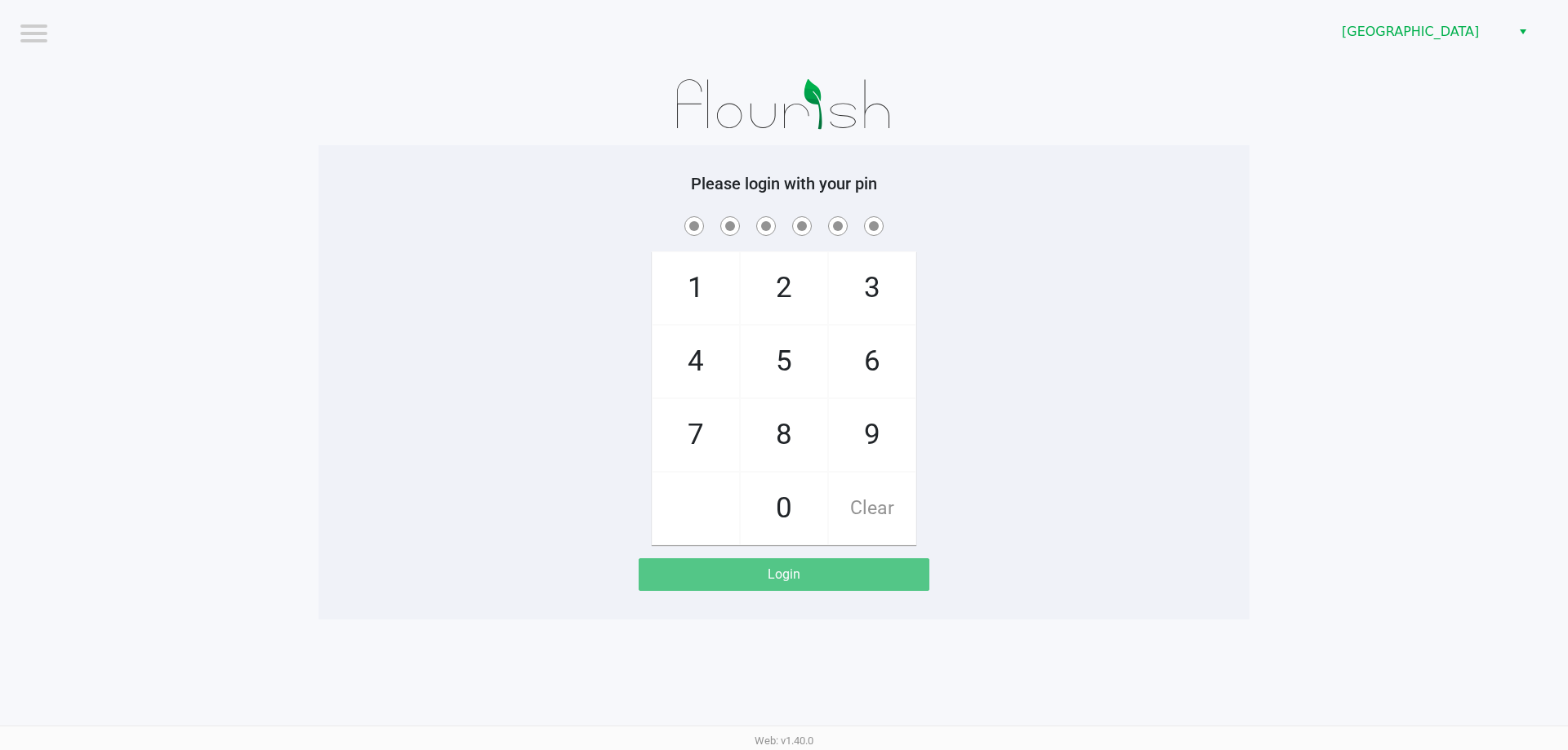
click at [989, 414] on div "1 4 7 2 5 8 0 3 6 9 Clear" at bounding box center [784, 379] width 931 height 332
checkbox input "true"
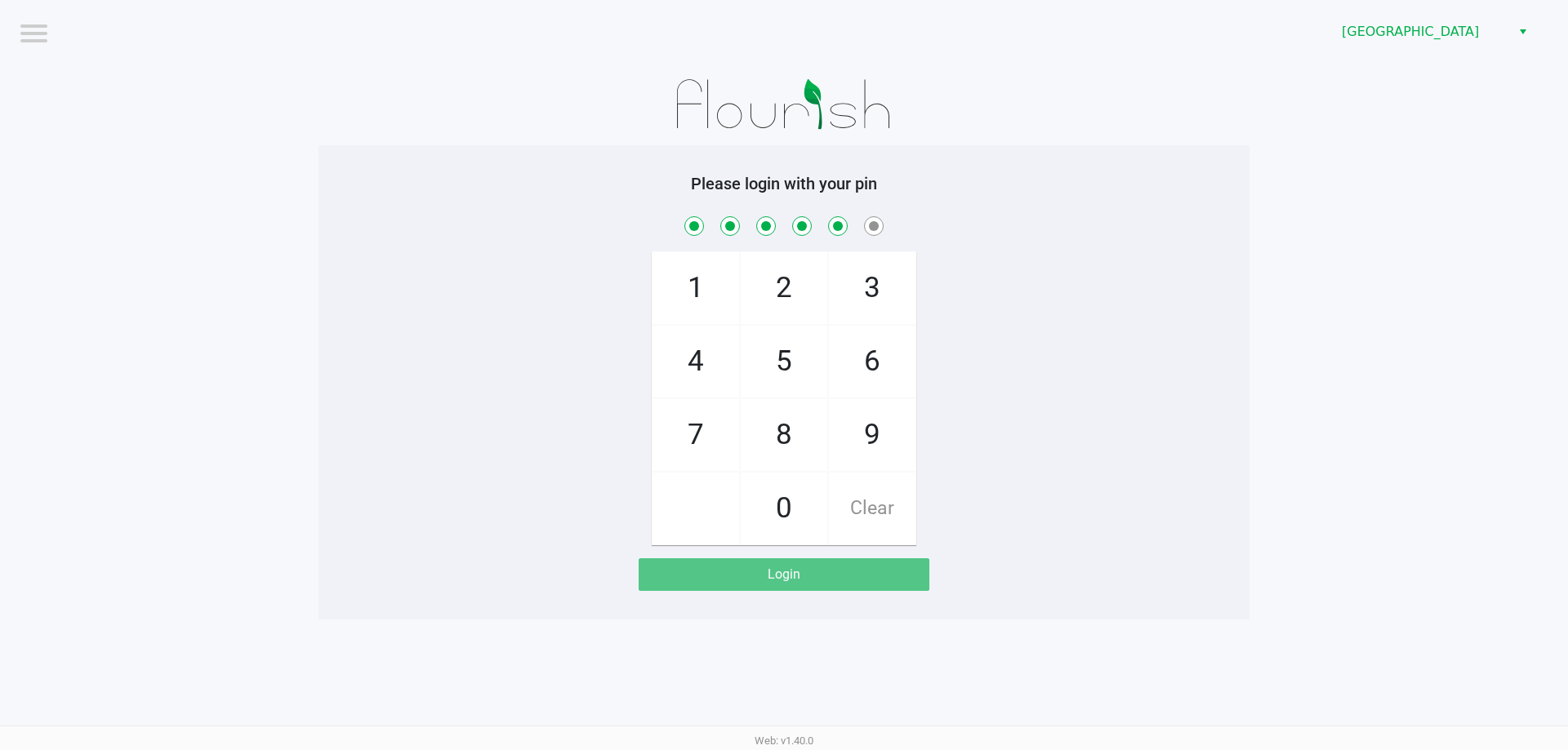
checkbox input "true"
